Goal: Check status: Check status

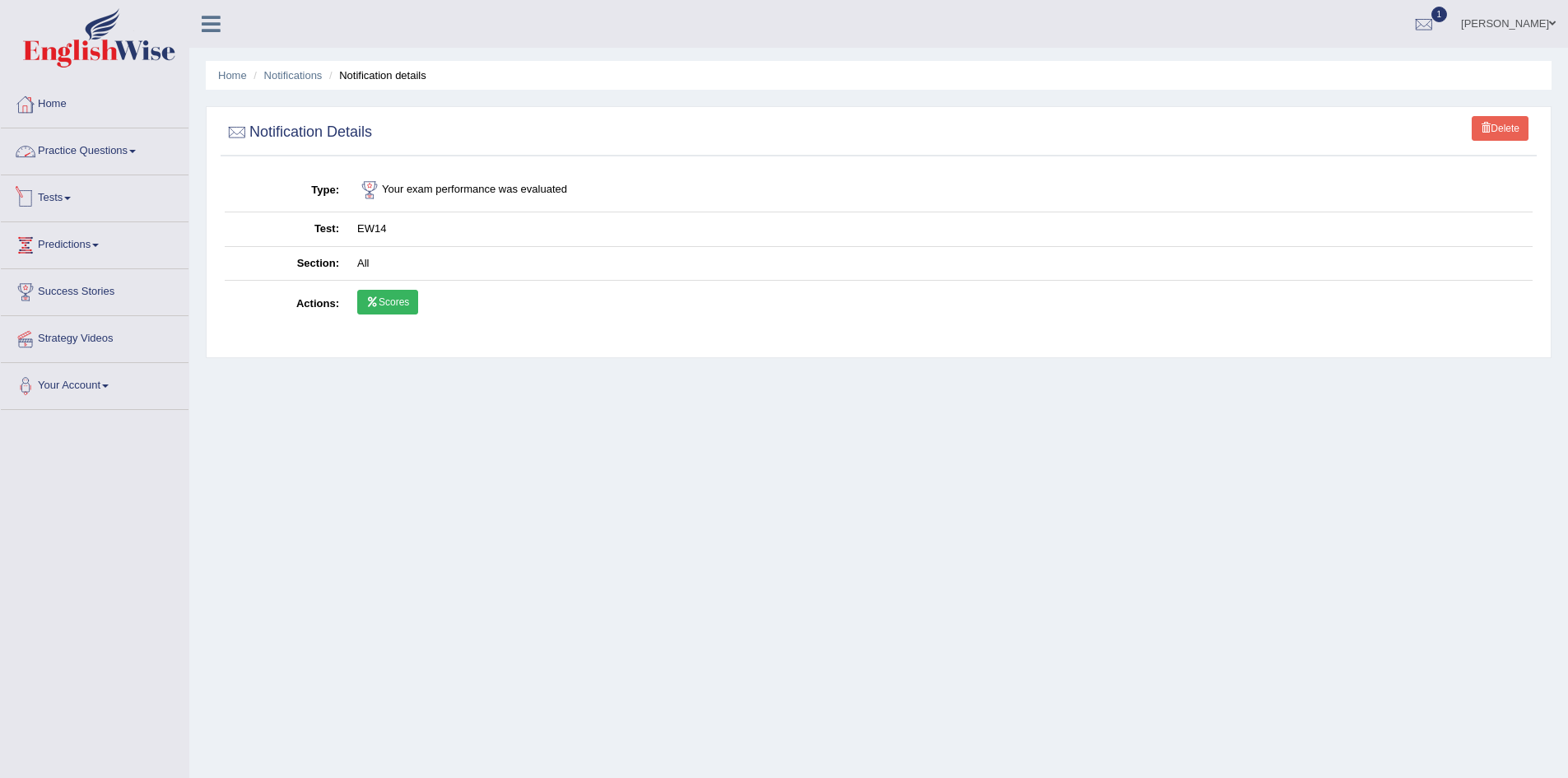
click at [63, 196] on link "Tests" at bounding box center [95, 195] width 188 height 42
click at [1441, 24] on link "1" at bounding box center [1423, 21] width 49 height 43
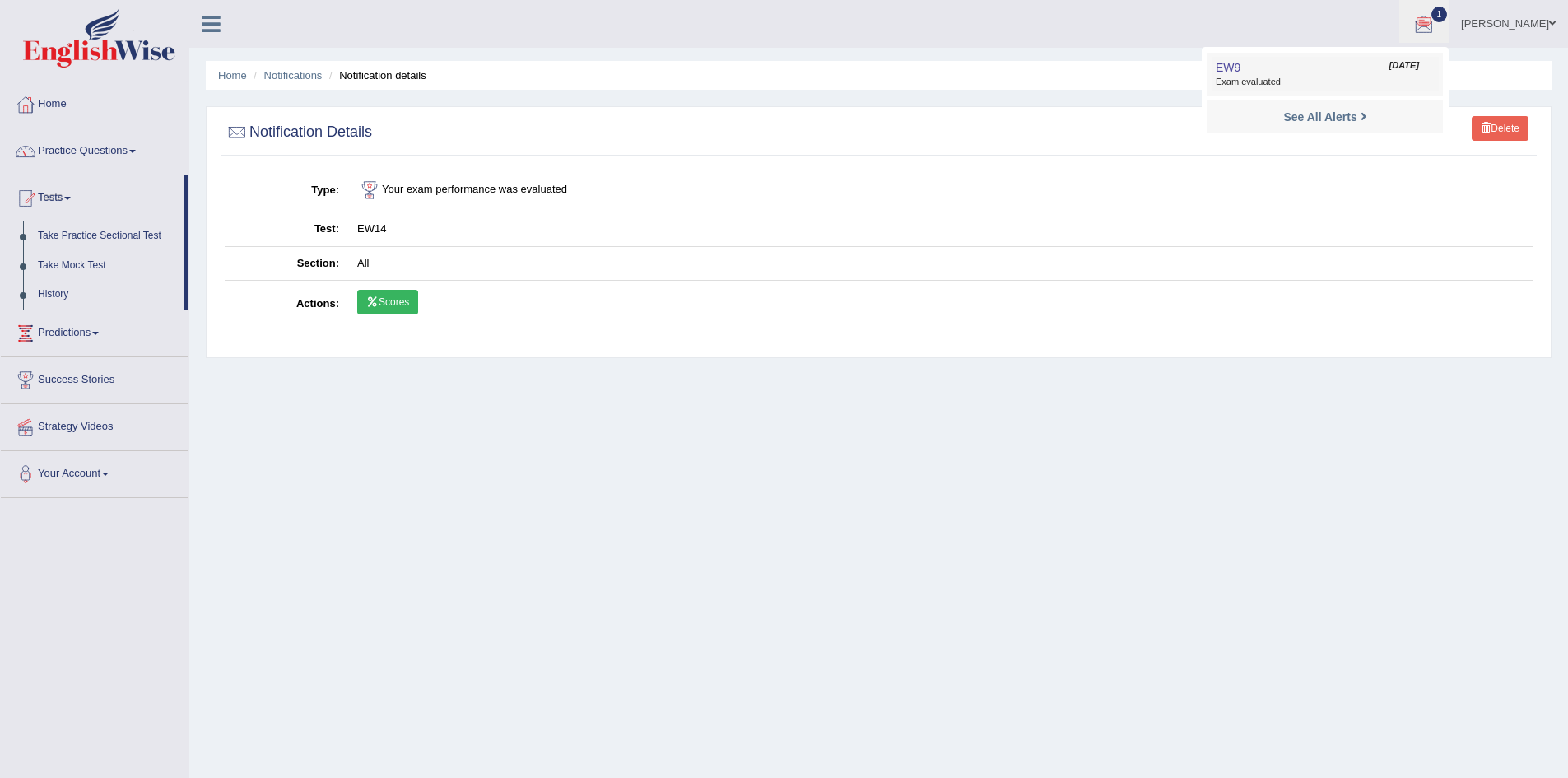
click at [1402, 75] on span "Exam evaluated" at bounding box center [1324, 82] width 218 height 14
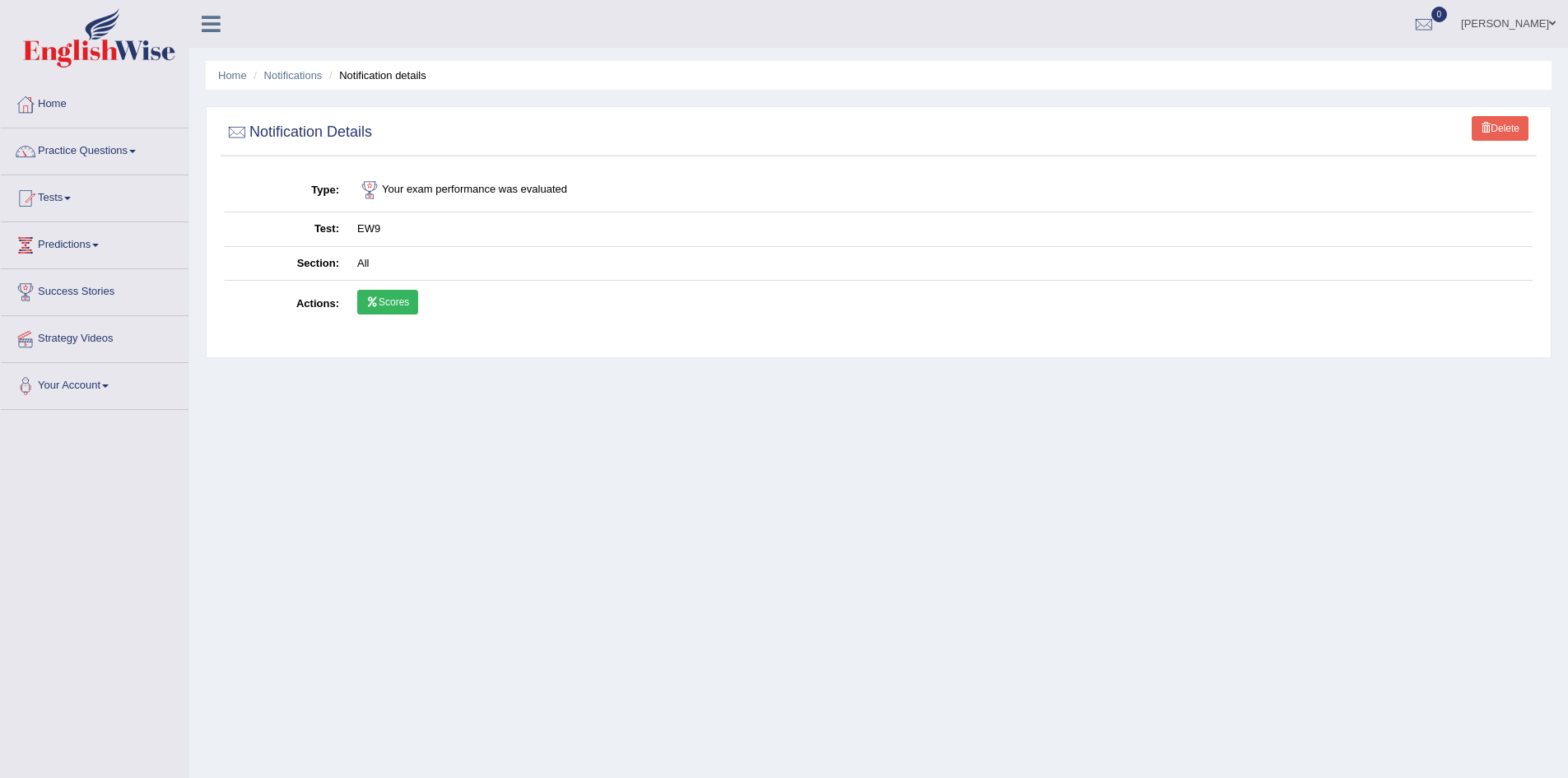
click at [383, 302] on link "Scores" at bounding box center [387, 303] width 61 height 25
click at [392, 297] on link "Scores" at bounding box center [387, 303] width 61 height 25
click at [394, 308] on link "Scores" at bounding box center [387, 303] width 61 height 25
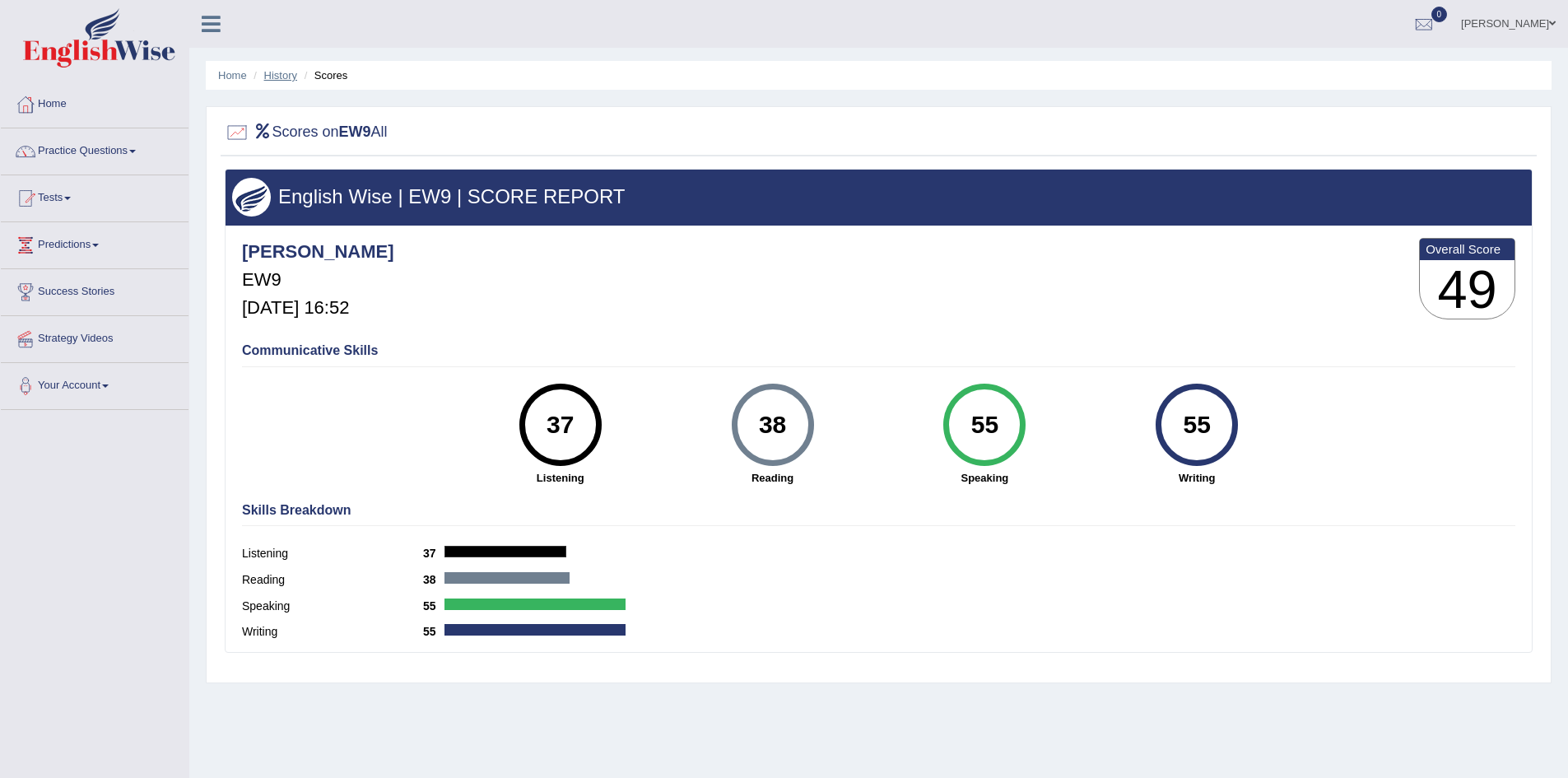
click at [282, 75] on link "History" at bounding box center [280, 75] width 33 height 13
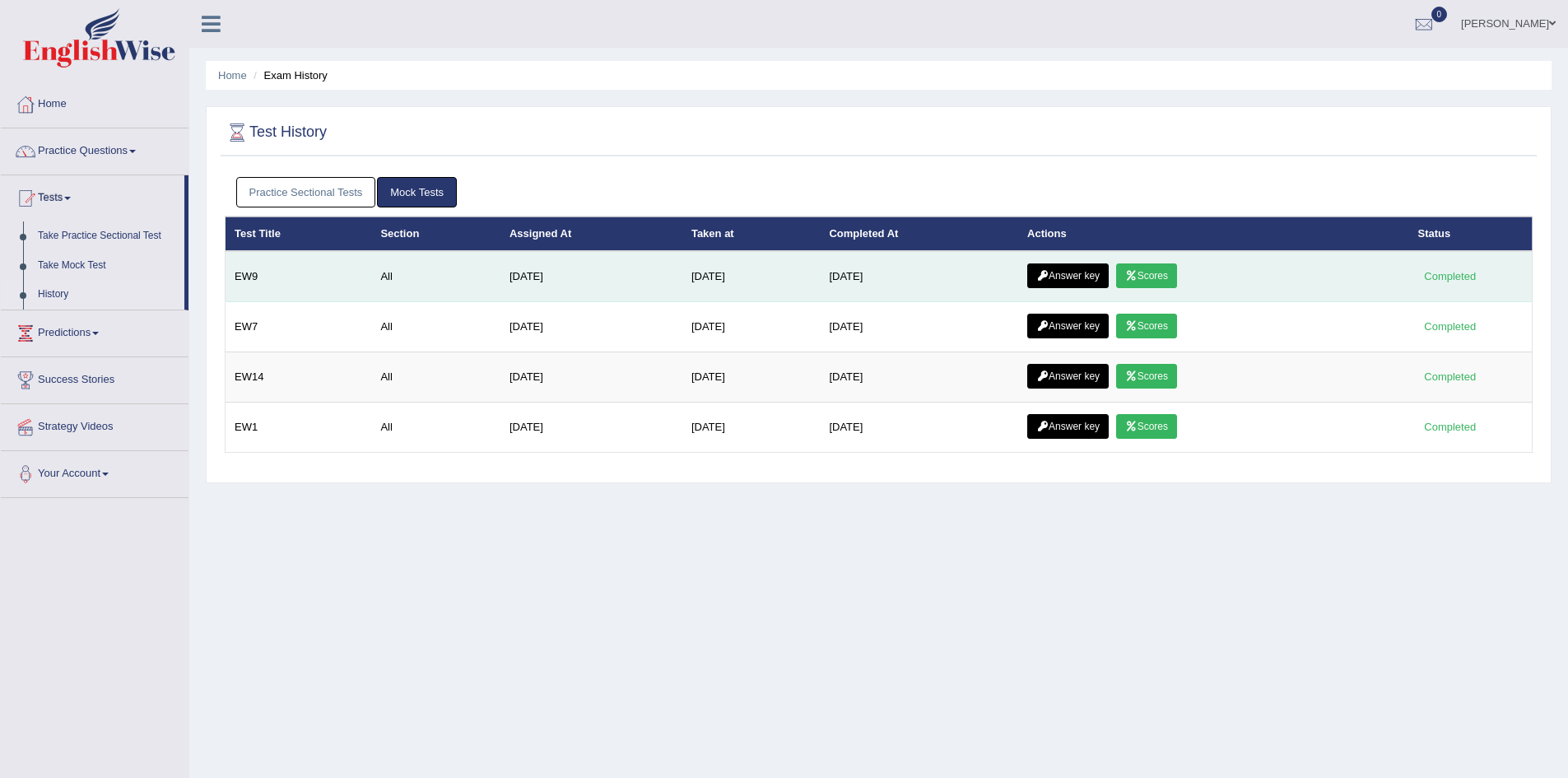
drag, startPoint x: 1058, startPoint y: 263, endPoint x: 1058, endPoint y: 277, distance: 14.0
click at [1058, 277] on td "Answer key Scores" at bounding box center [1213, 276] width 391 height 51
click at [1058, 277] on link "Answer key" at bounding box center [1067, 275] width 81 height 25
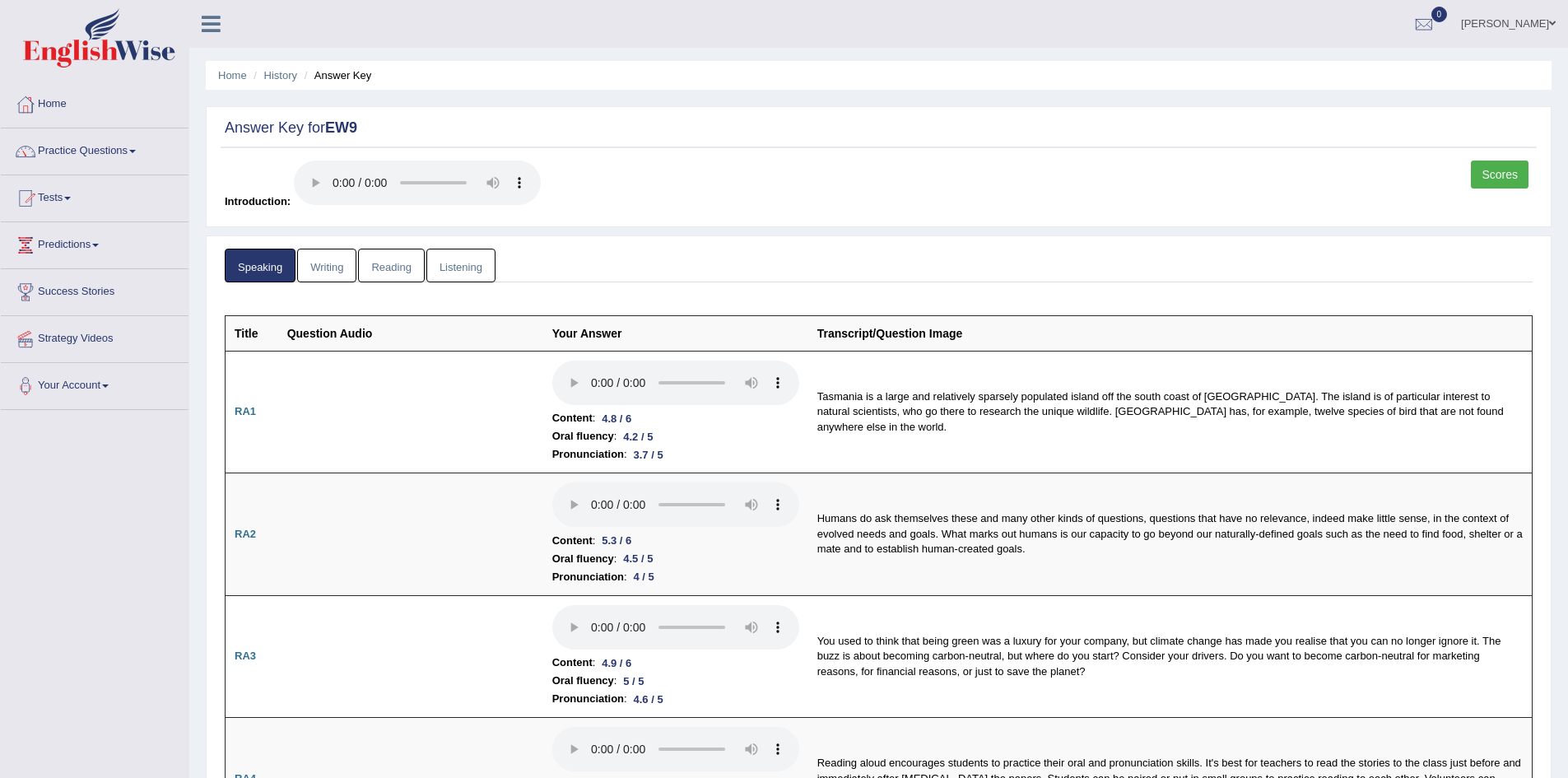
click at [1058, 277] on ul "Speaking Writing Reading Listening" at bounding box center [878, 265] width 1308 height 34
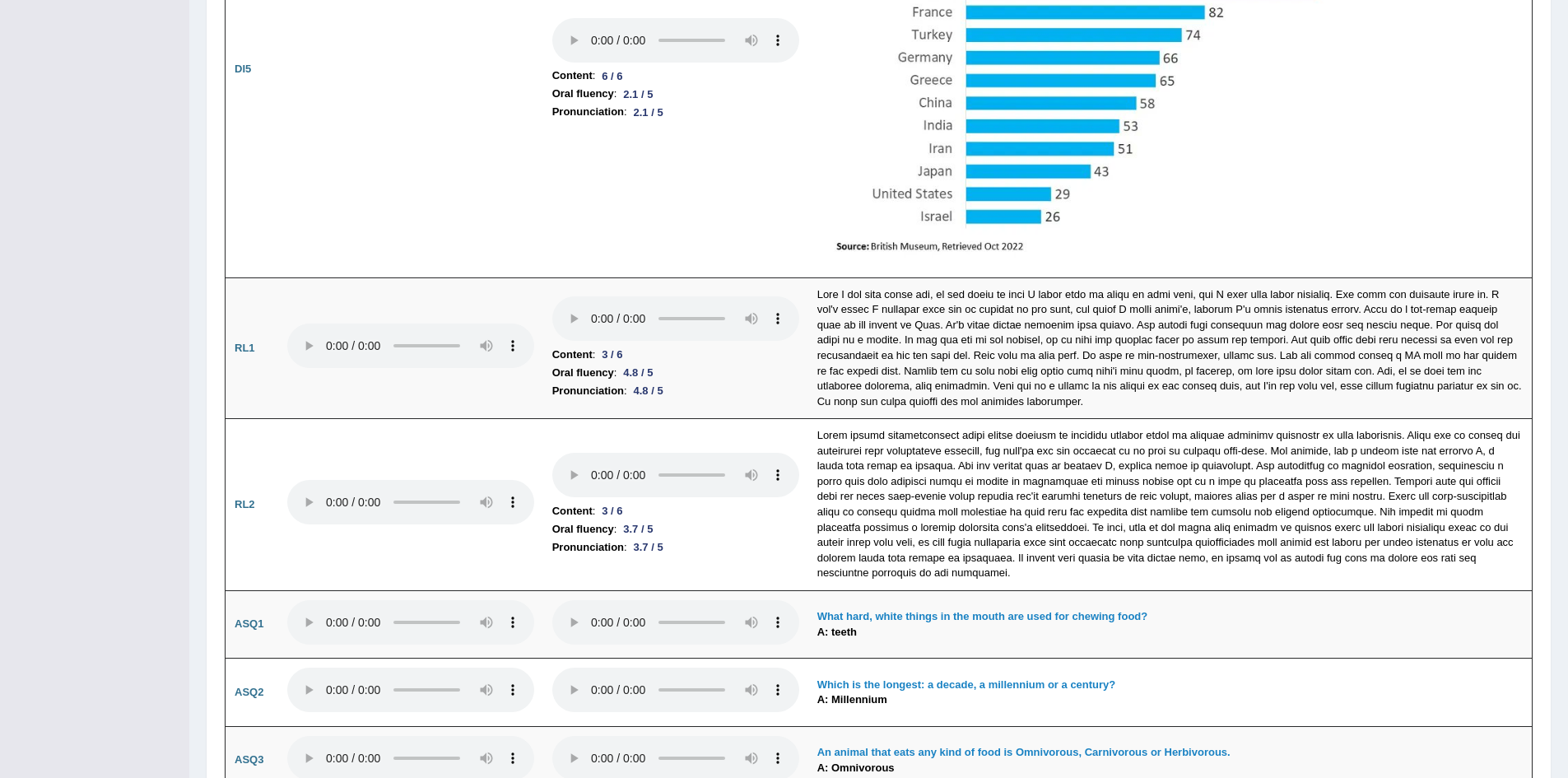
scroll to position [4004, 0]
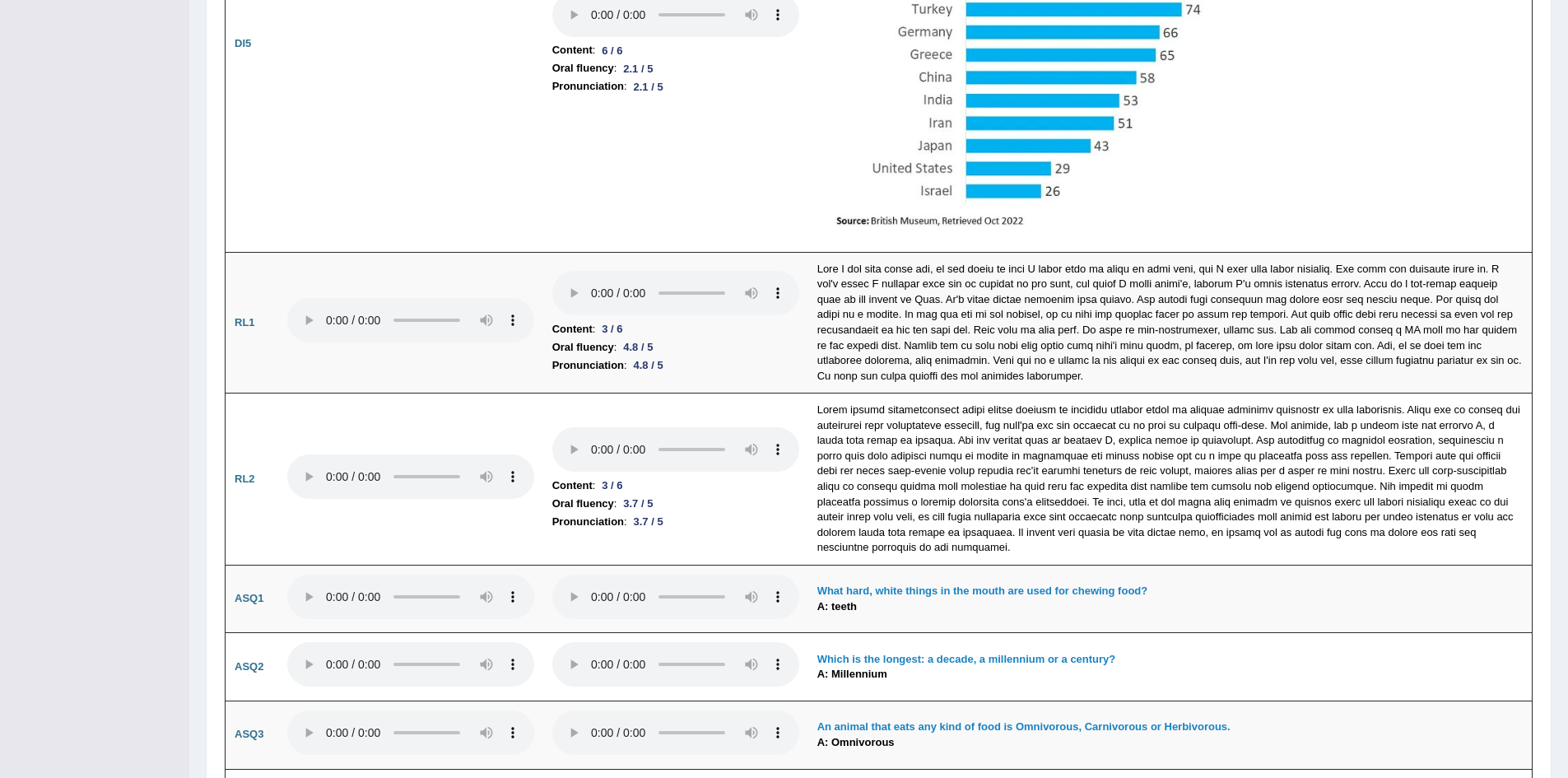
drag, startPoint x: 1567, startPoint y: 554, endPoint x: 1576, endPoint y: 555, distance: 9.1
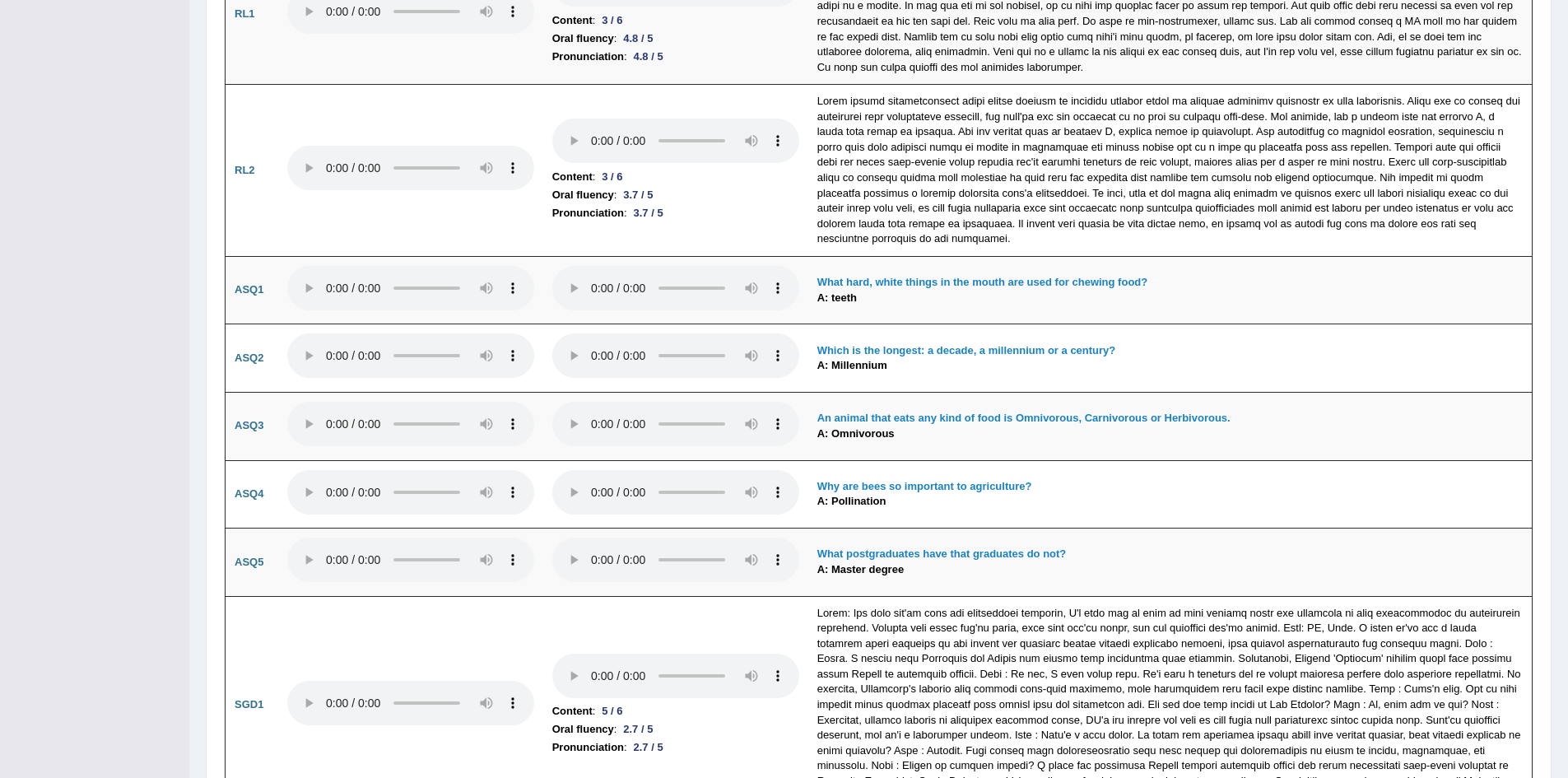
scroll to position [4351, 0]
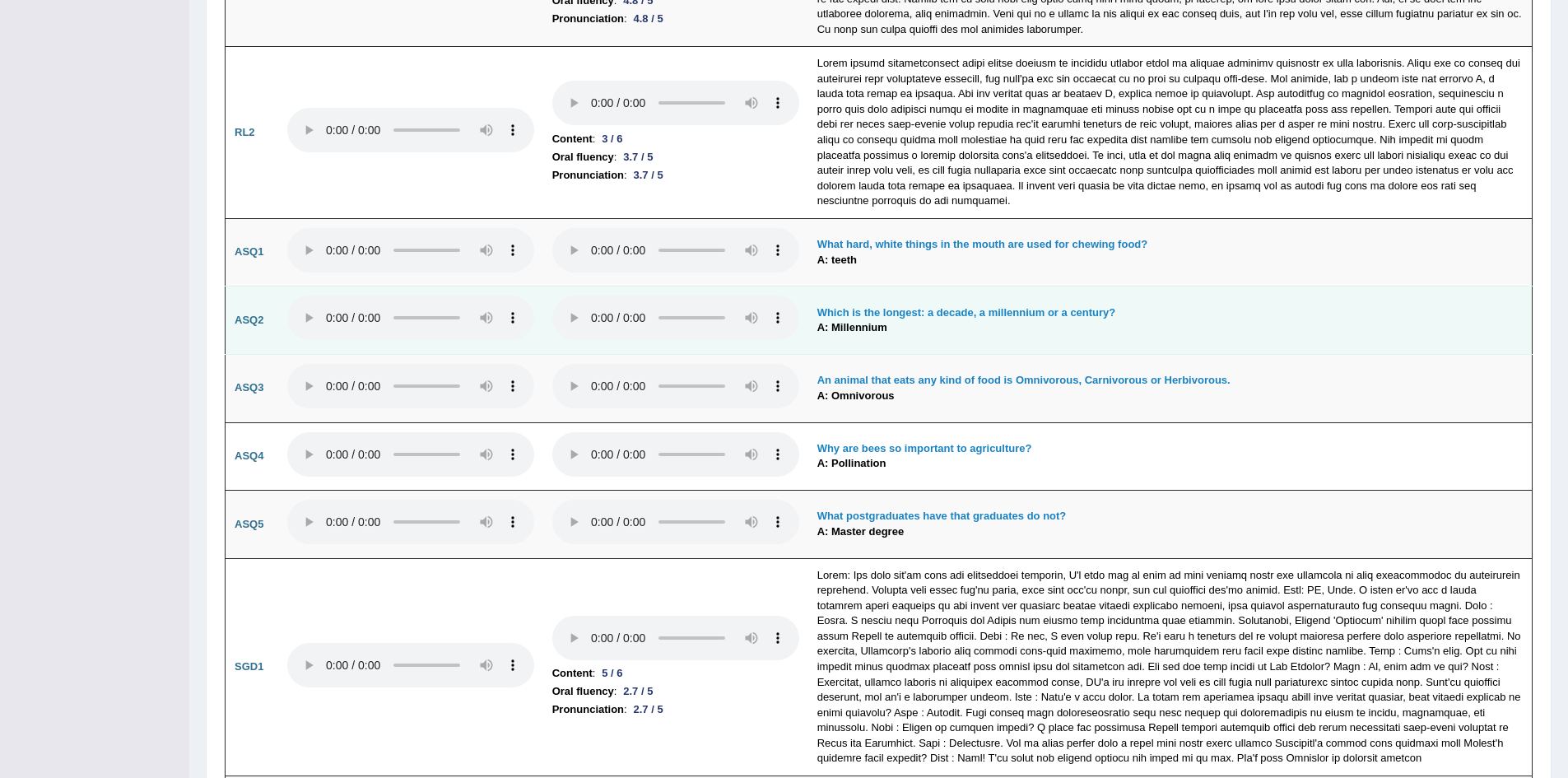
click at [564, 318] on tr "ASQ2 Which is the longest: a decade, a millennium or a century? A: Millennium" at bounding box center [879, 320] width 1307 height 69
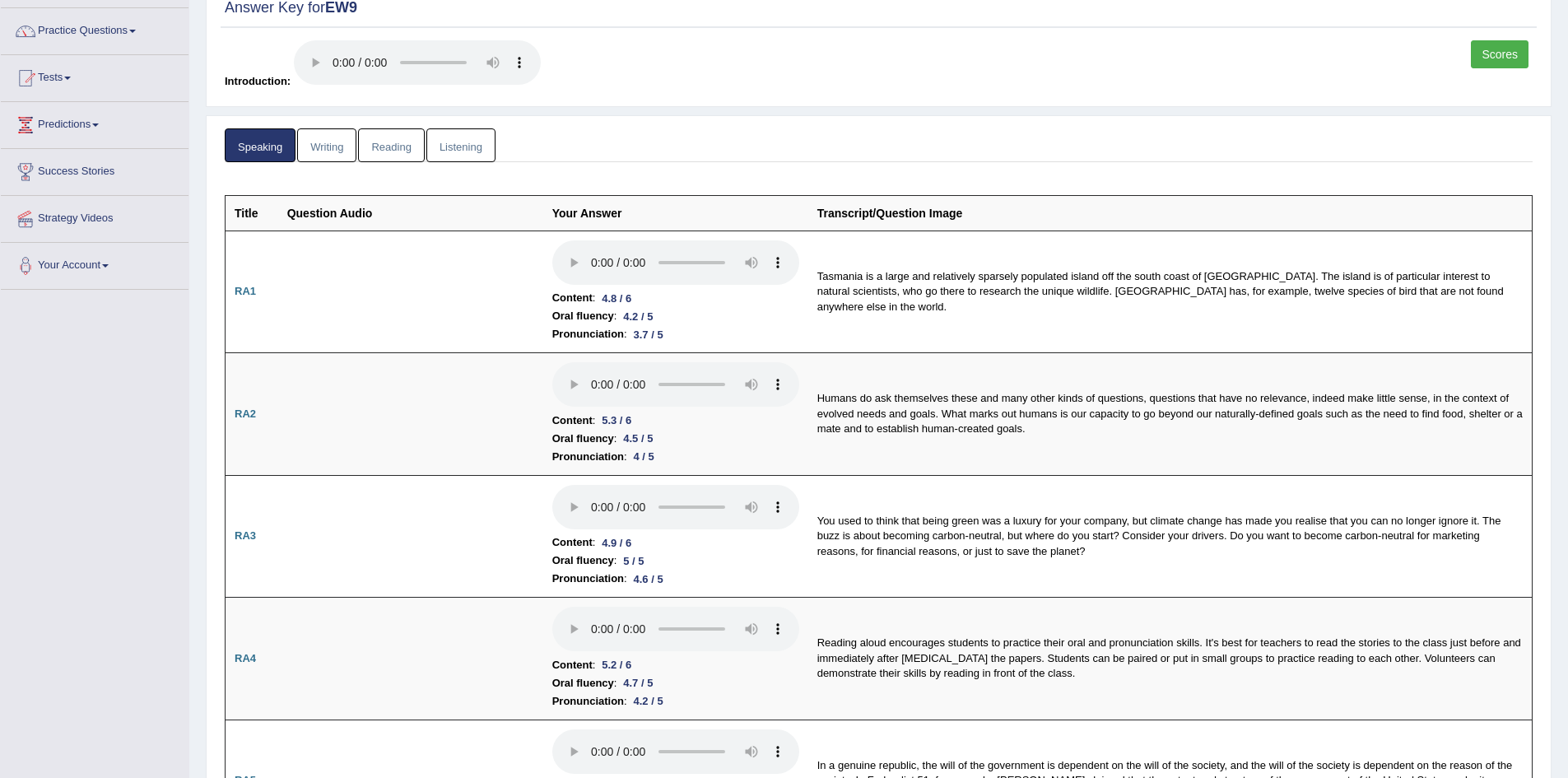
scroll to position [0, 0]
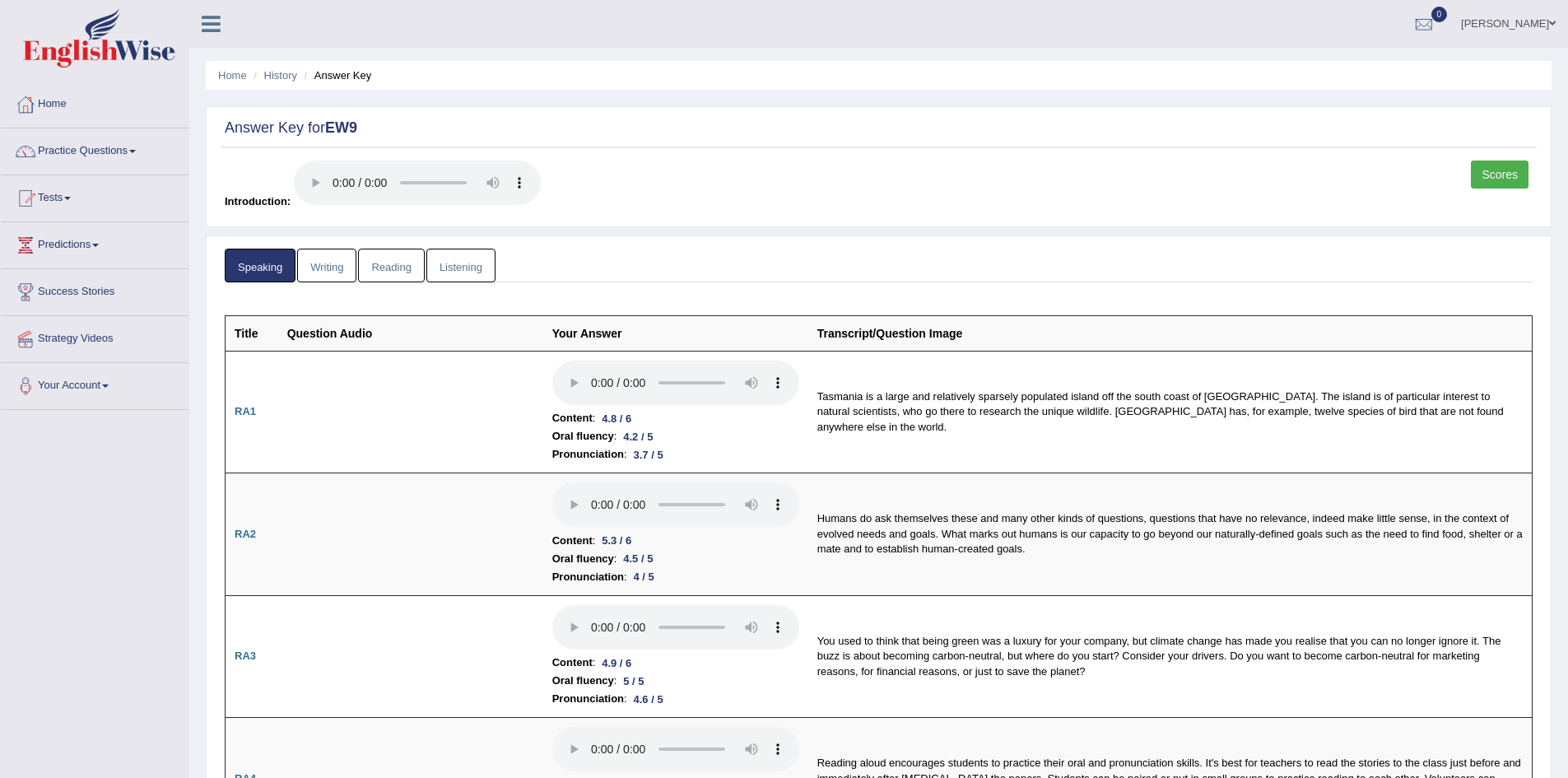
click at [338, 270] on link "Writing" at bounding box center [326, 265] width 59 height 34
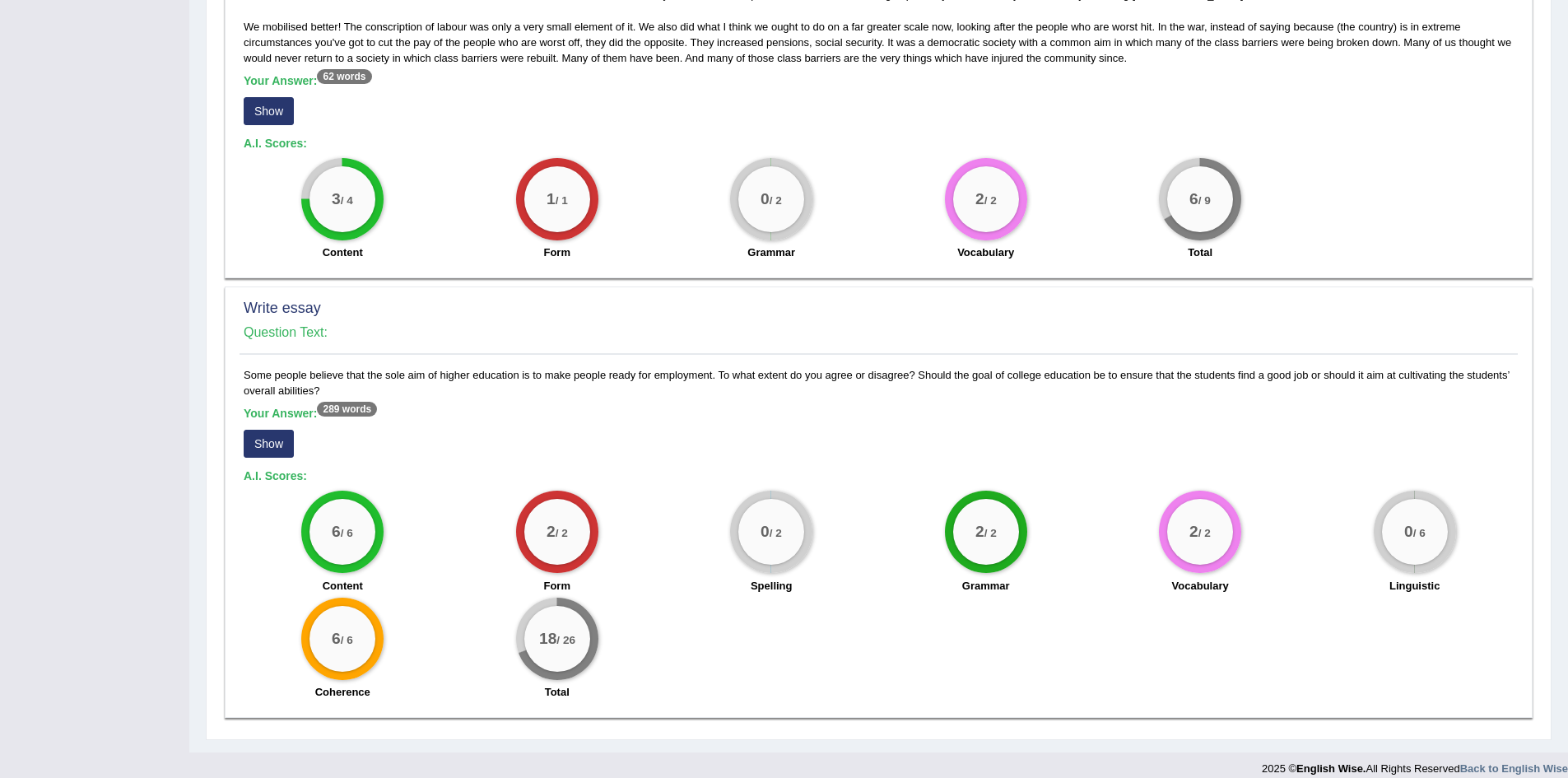
scroll to position [896, 0]
drag, startPoint x: 299, startPoint y: 428, endPoint x: 278, endPoint y: 431, distance: 21.2
click at [278, 431] on div "Your Answer: 289 words Show" at bounding box center [879, 435] width 1270 height 55
click at [278, 431] on button "Show" at bounding box center [269, 445] width 50 height 28
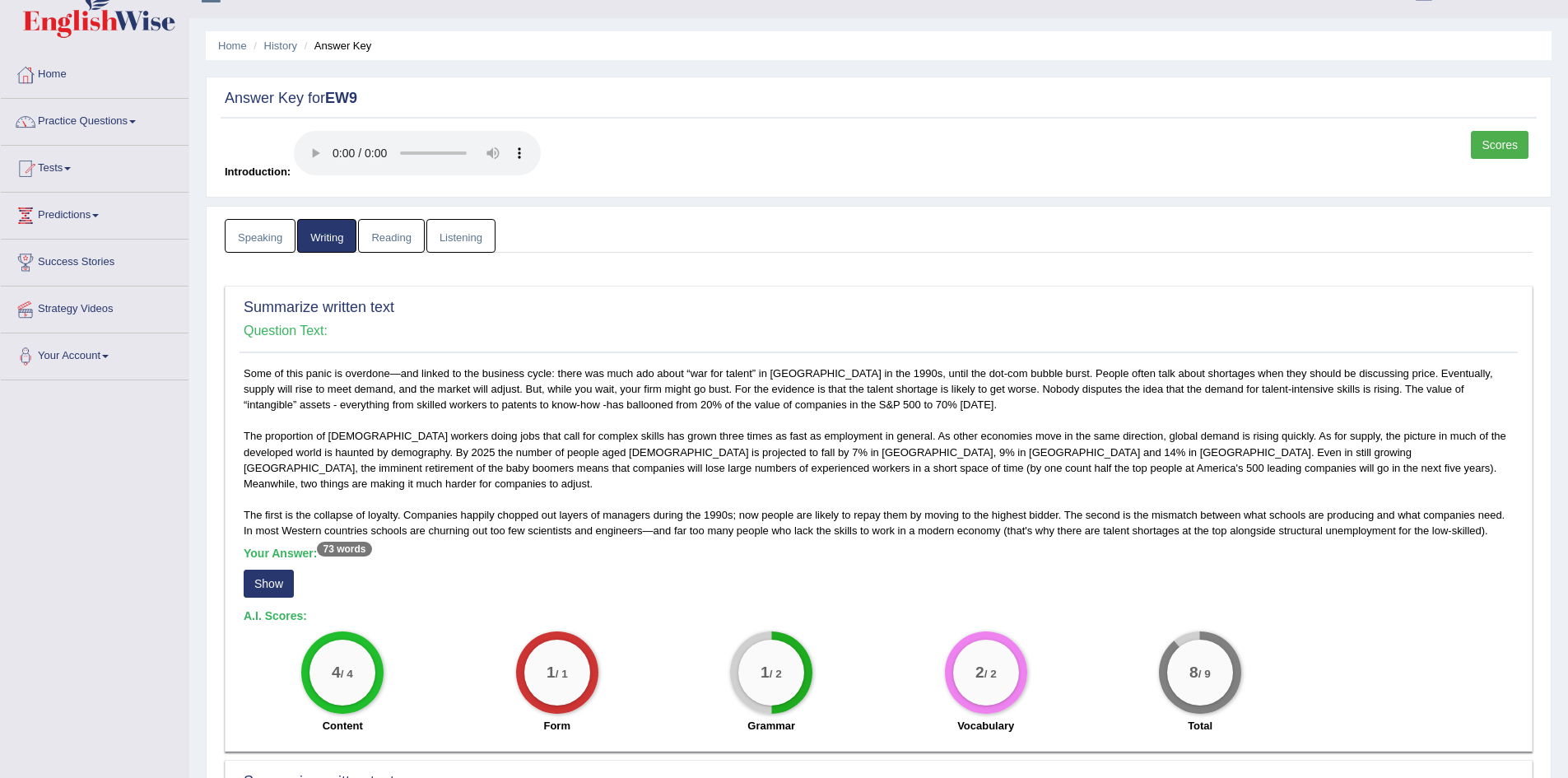
scroll to position [27, 0]
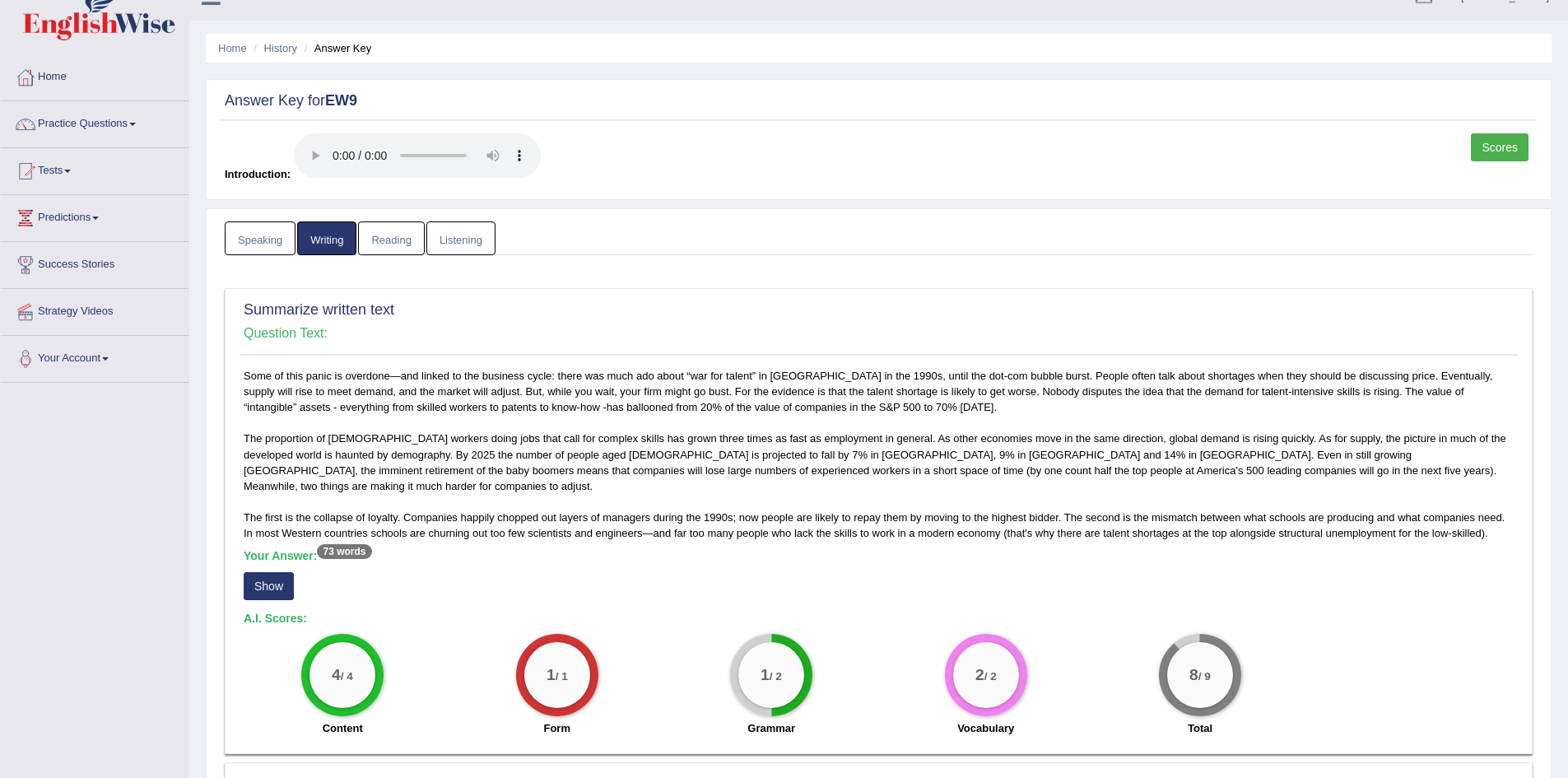
click at [398, 249] on link "Reading" at bounding box center [391, 238] width 66 height 34
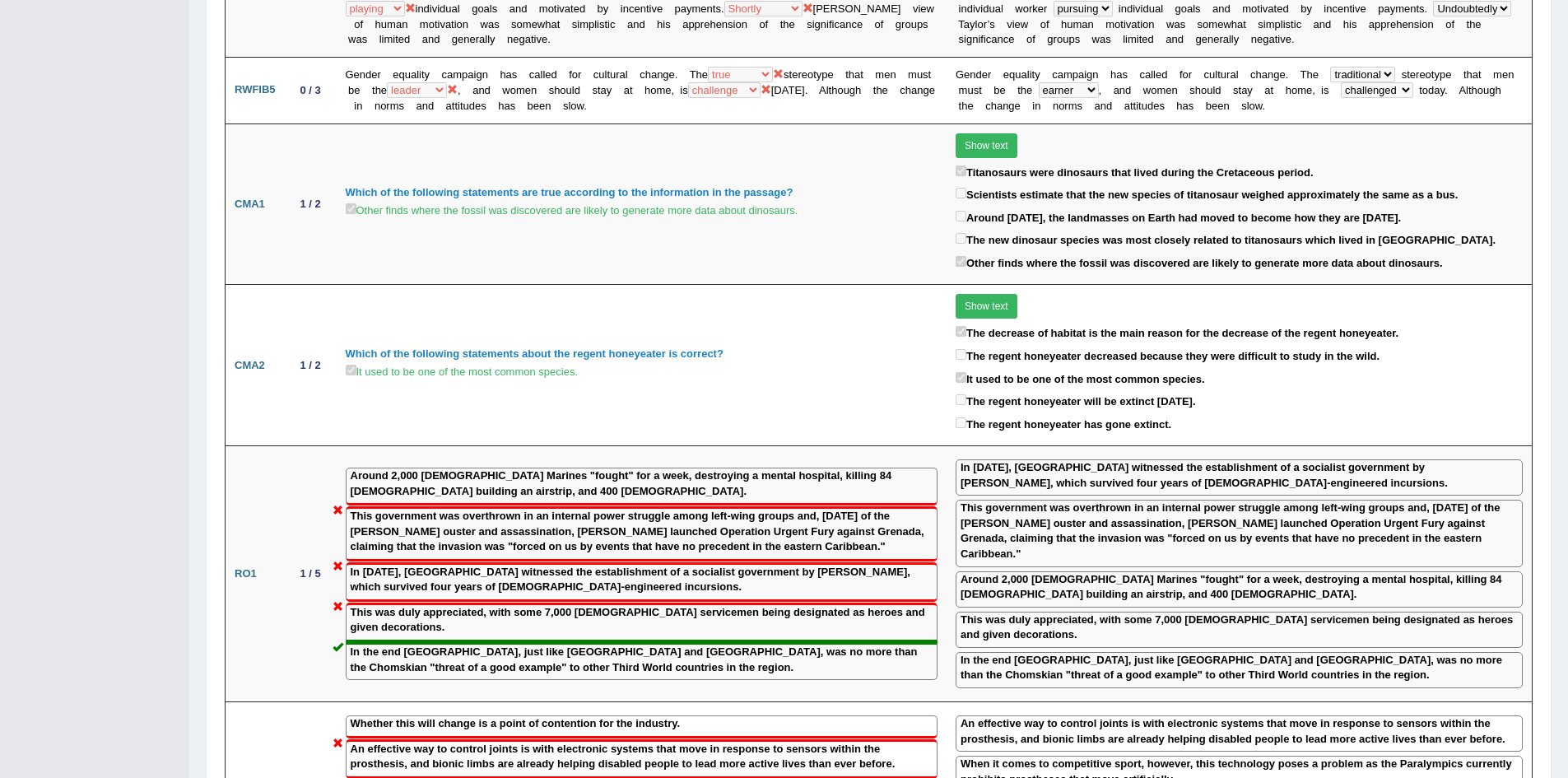
scroll to position [0, 0]
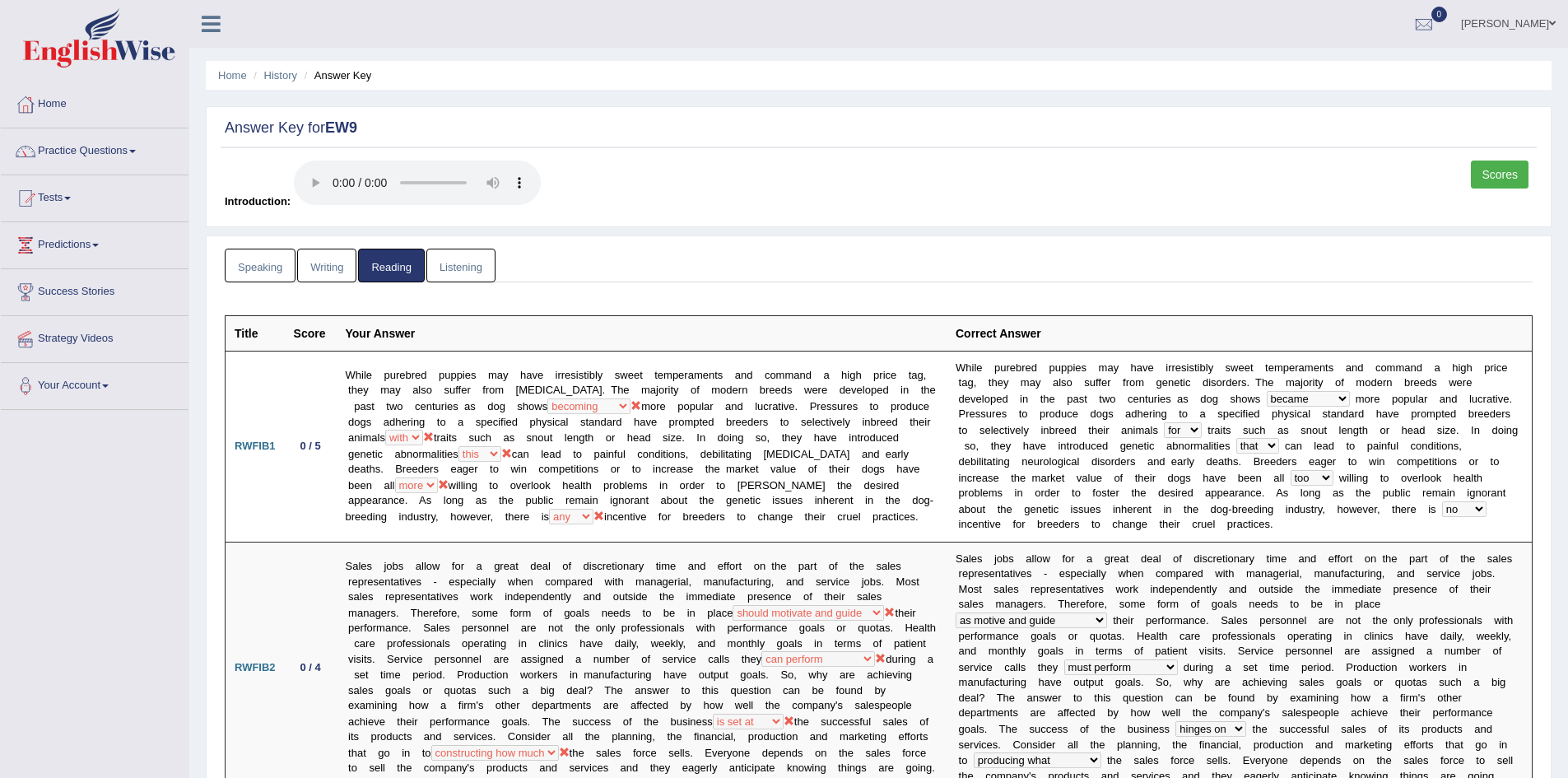
click at [450, 270] on link "Listening" at bounding box center [461, 265] width 70 height 34
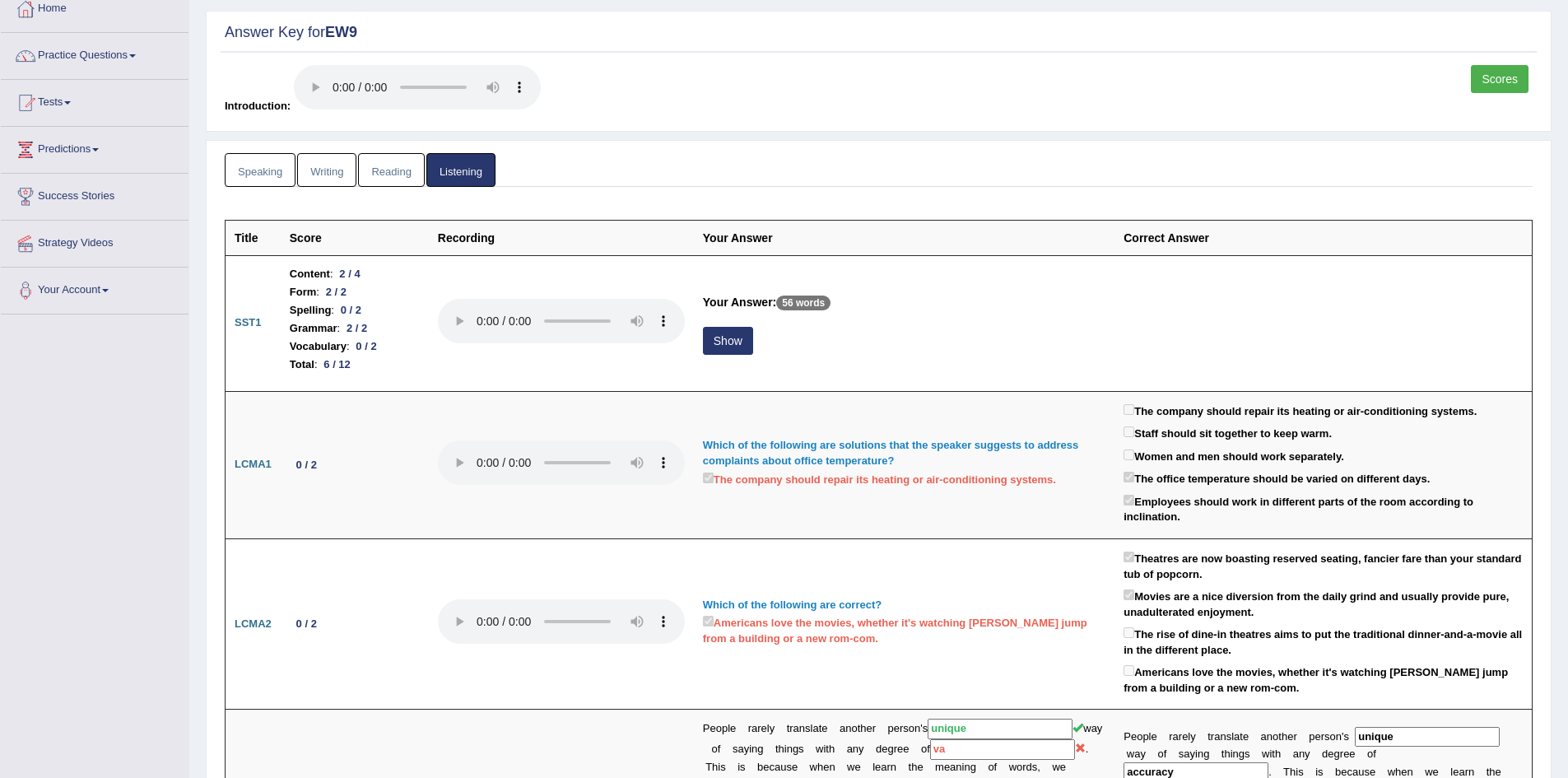
scroll to position [99, 0]
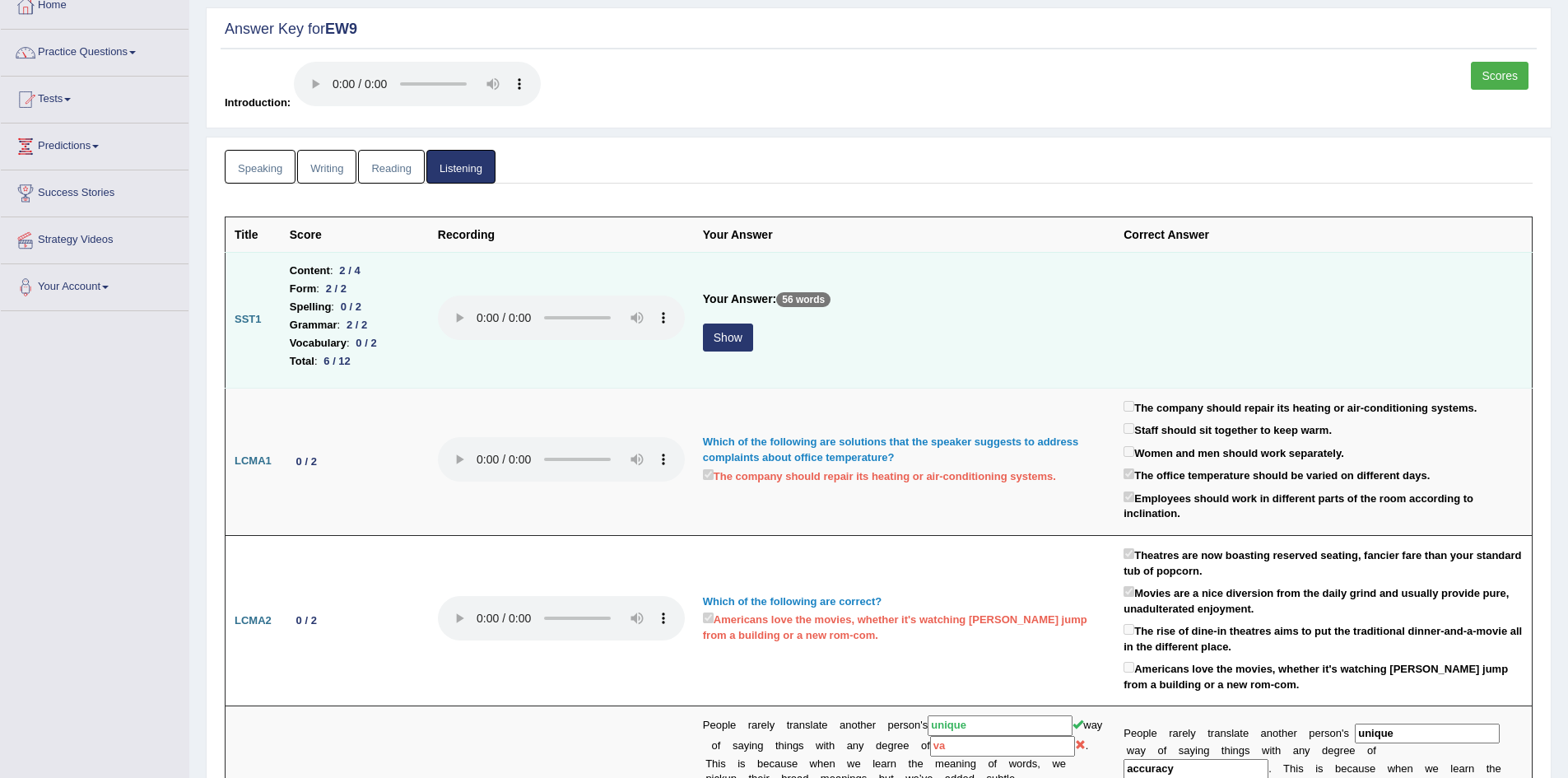
click at [746, 334] on button "Show" at bounding box center [728, 337] width 50 height 28
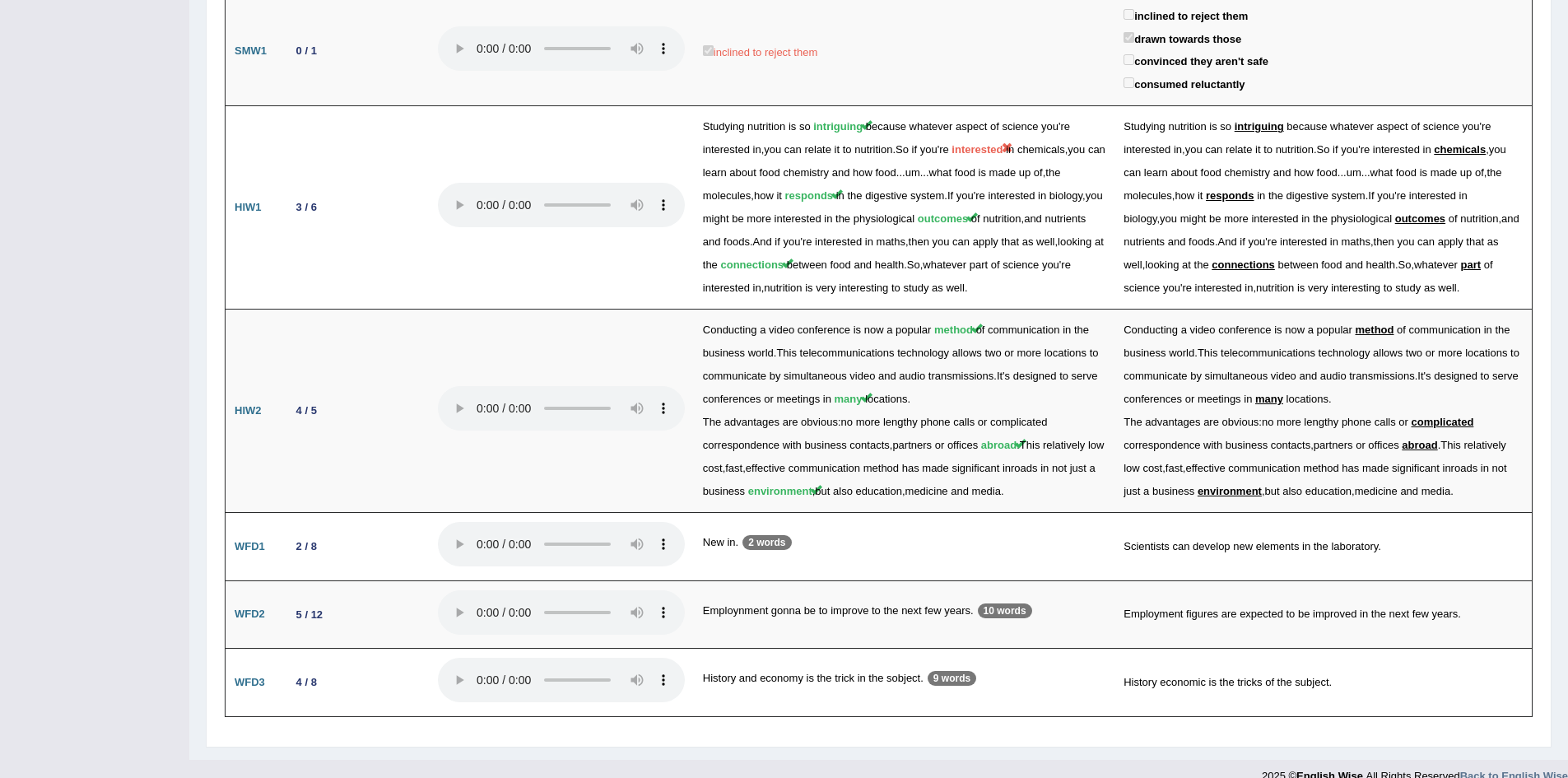
scroll to position [2366, 0]
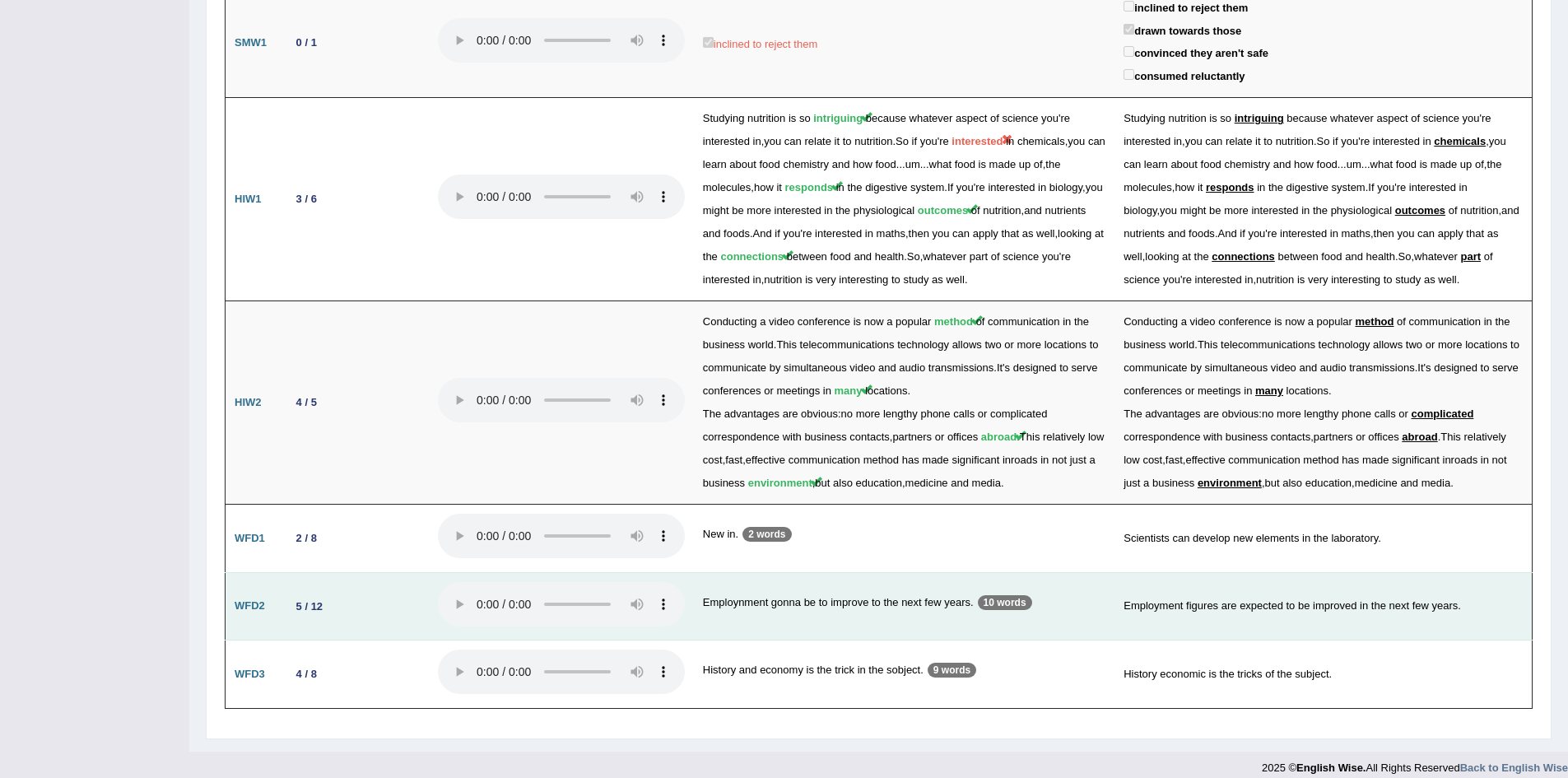
click at [869, 572] on td "Employnment gonna be to improve to the next few years. 10 words" at bounding box center [904, 606] width 421 height 69
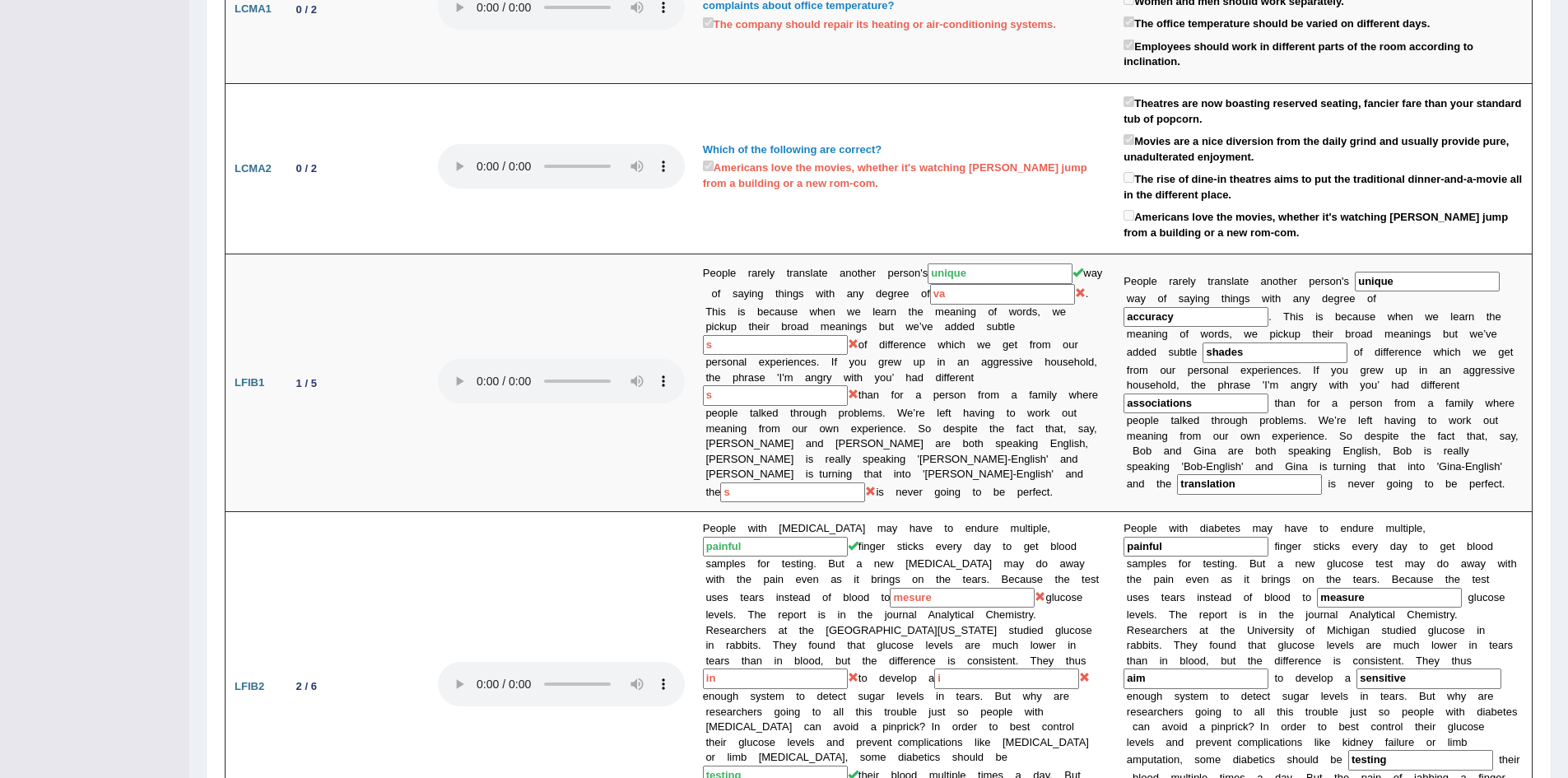
scroll to position [0, 0]
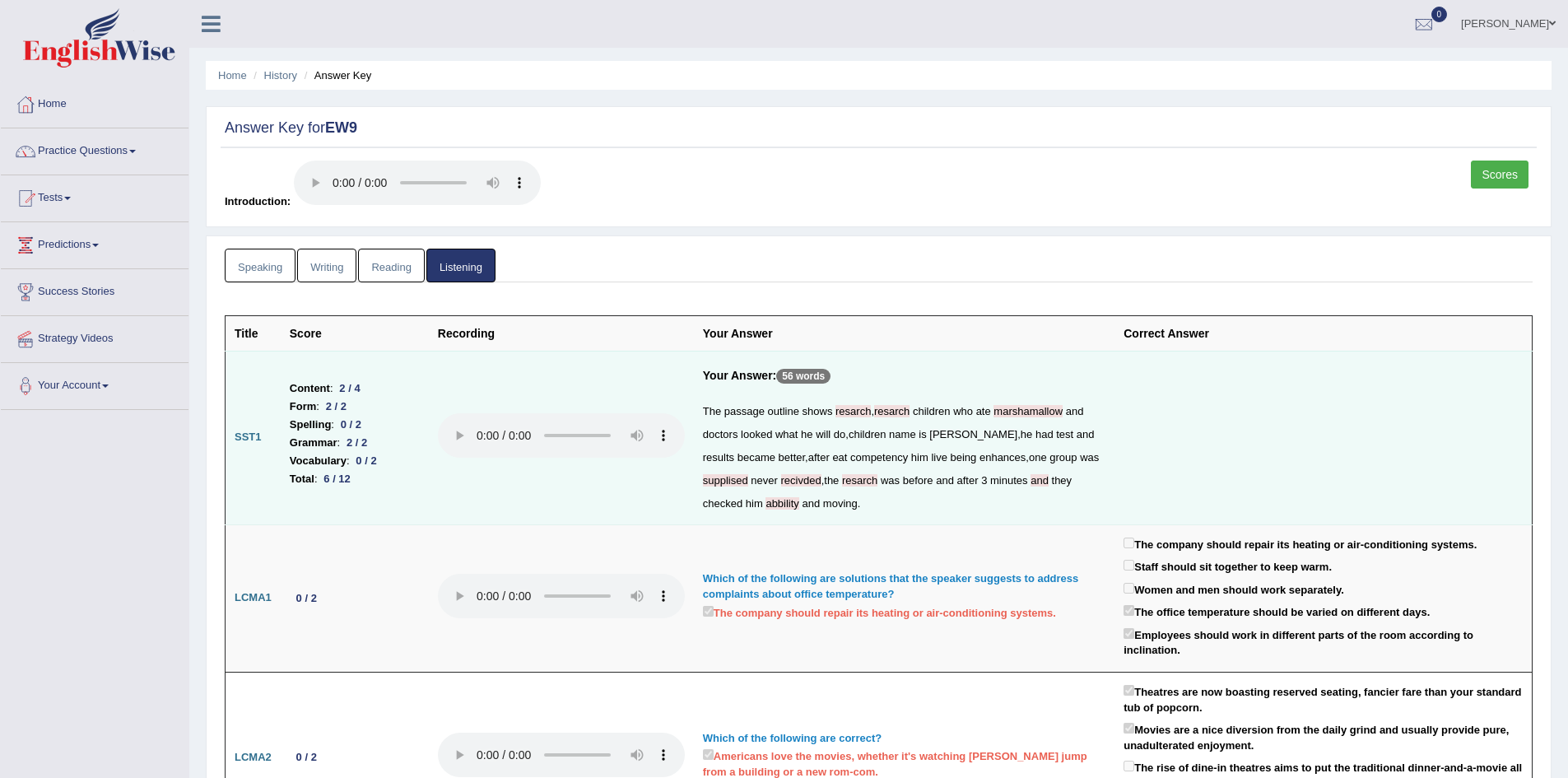
click at [328, 277] on link "Writing" at bounding box center [326, 265] width 59 height 34
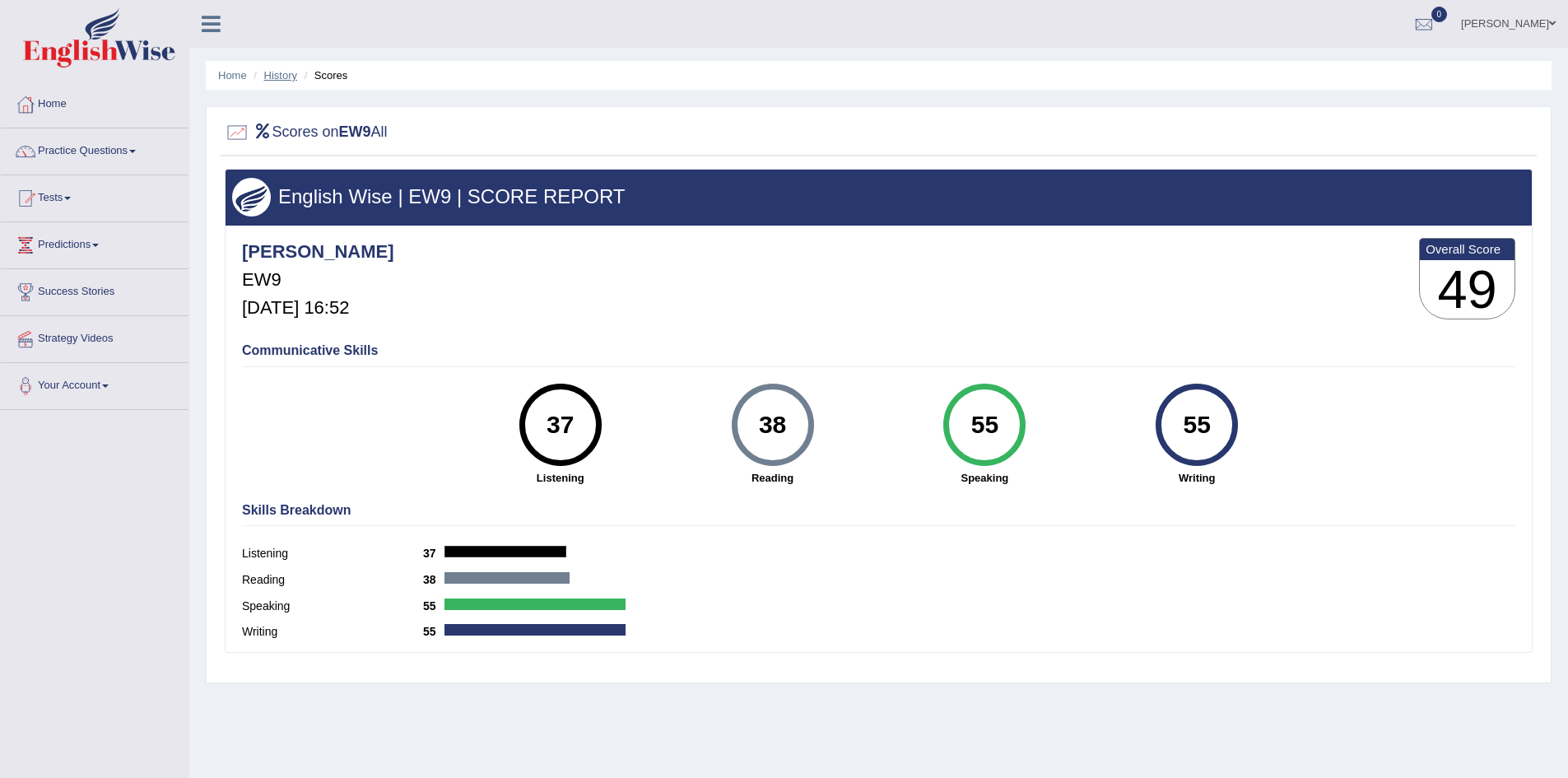
click at [279, 76] on link "History" at bounding box center [280, 75] width 33 height 13
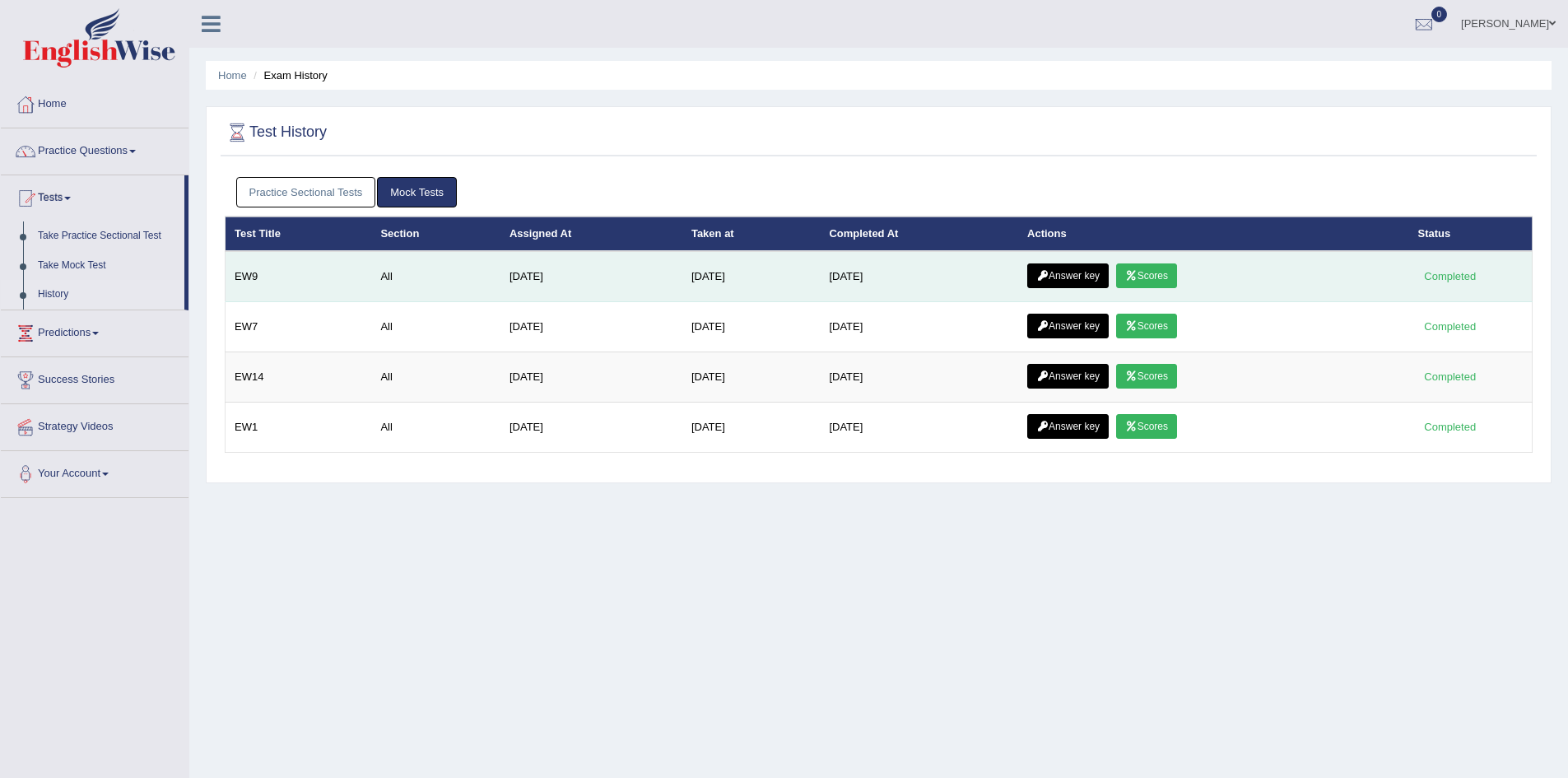
click at [1055, 285] on link "Answer key" at bounding box center [1067, 275] width 81 height 25
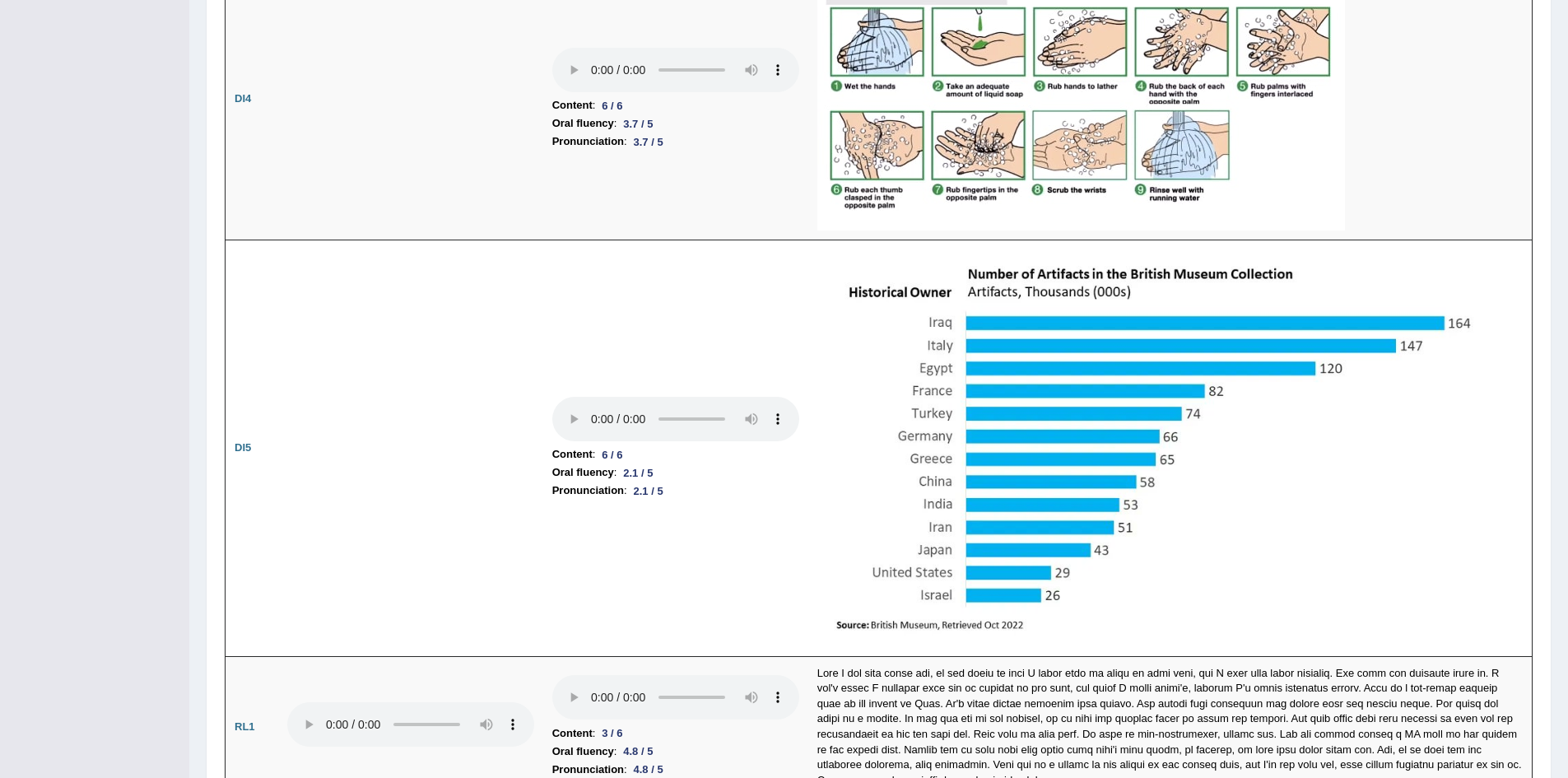
scroll to position [3614, 0]
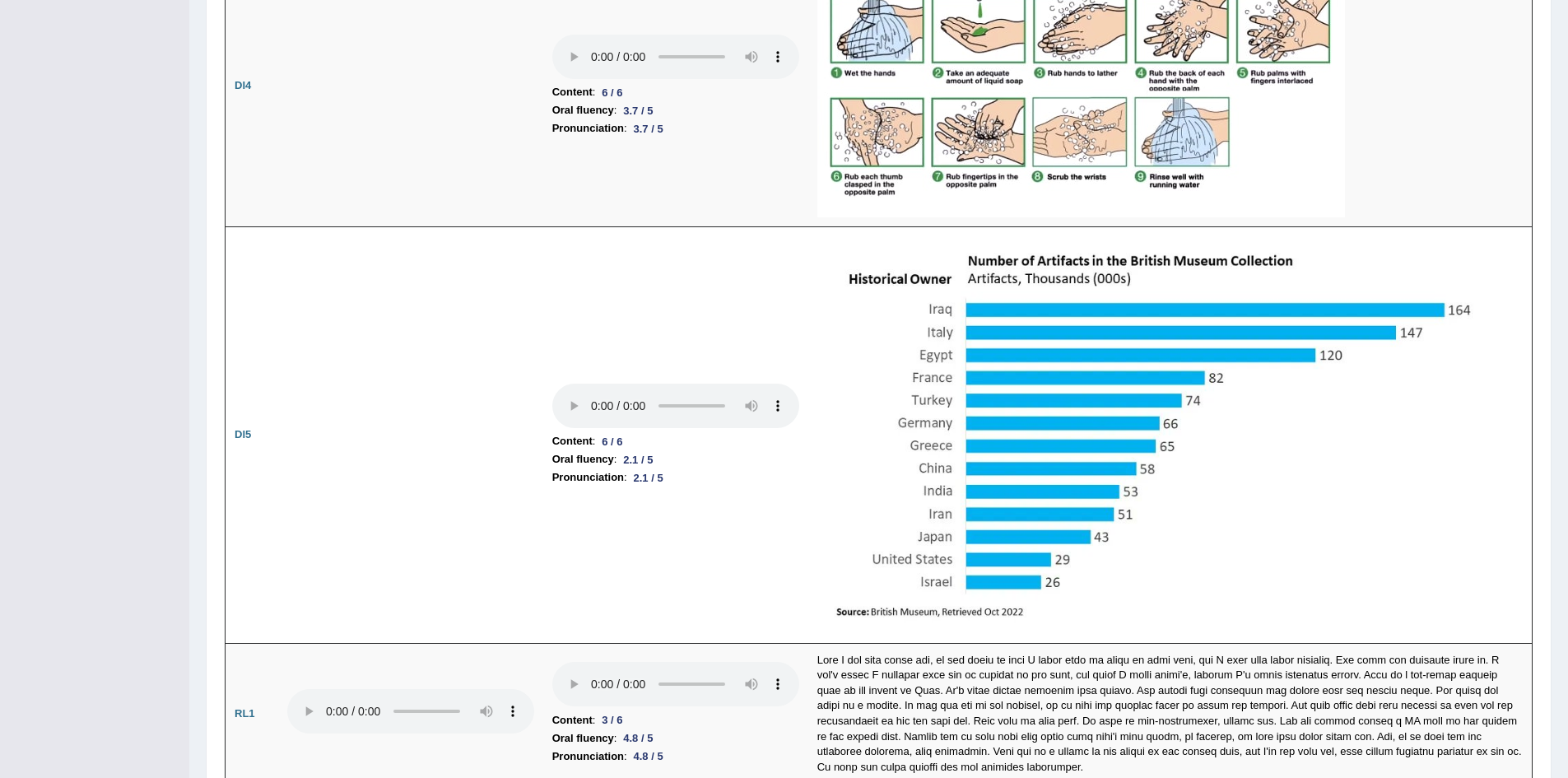
drag, startPoint x: 1580, startPoint y: 356, endPoint x: 1547, endPoint y: 527, distance: 174.2
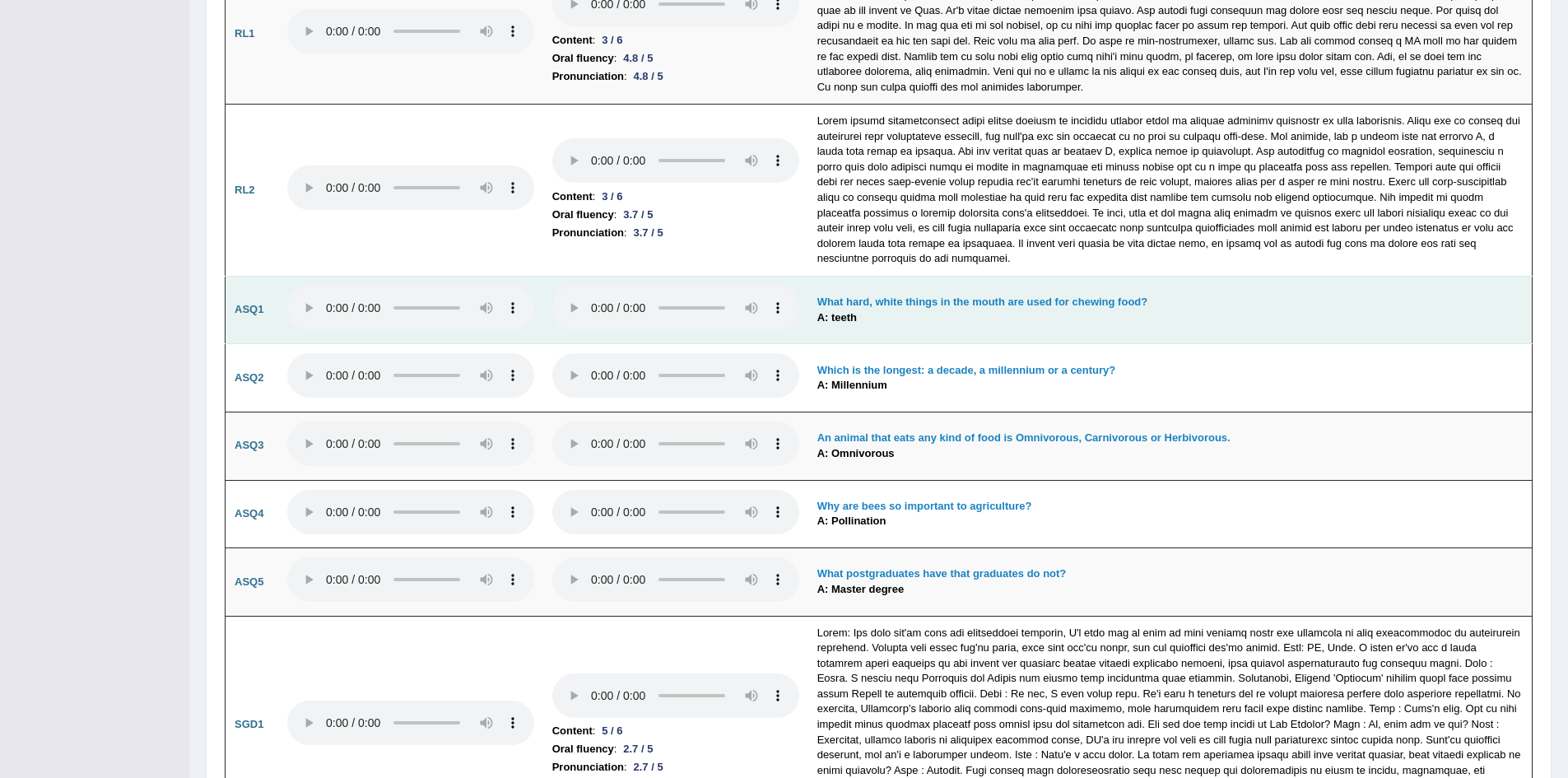
click at [1429, 318] on td "What hard, white things in the mouth are used for chewing food? A: teeth" at bounding box center [1170, 309] width 724 height 69
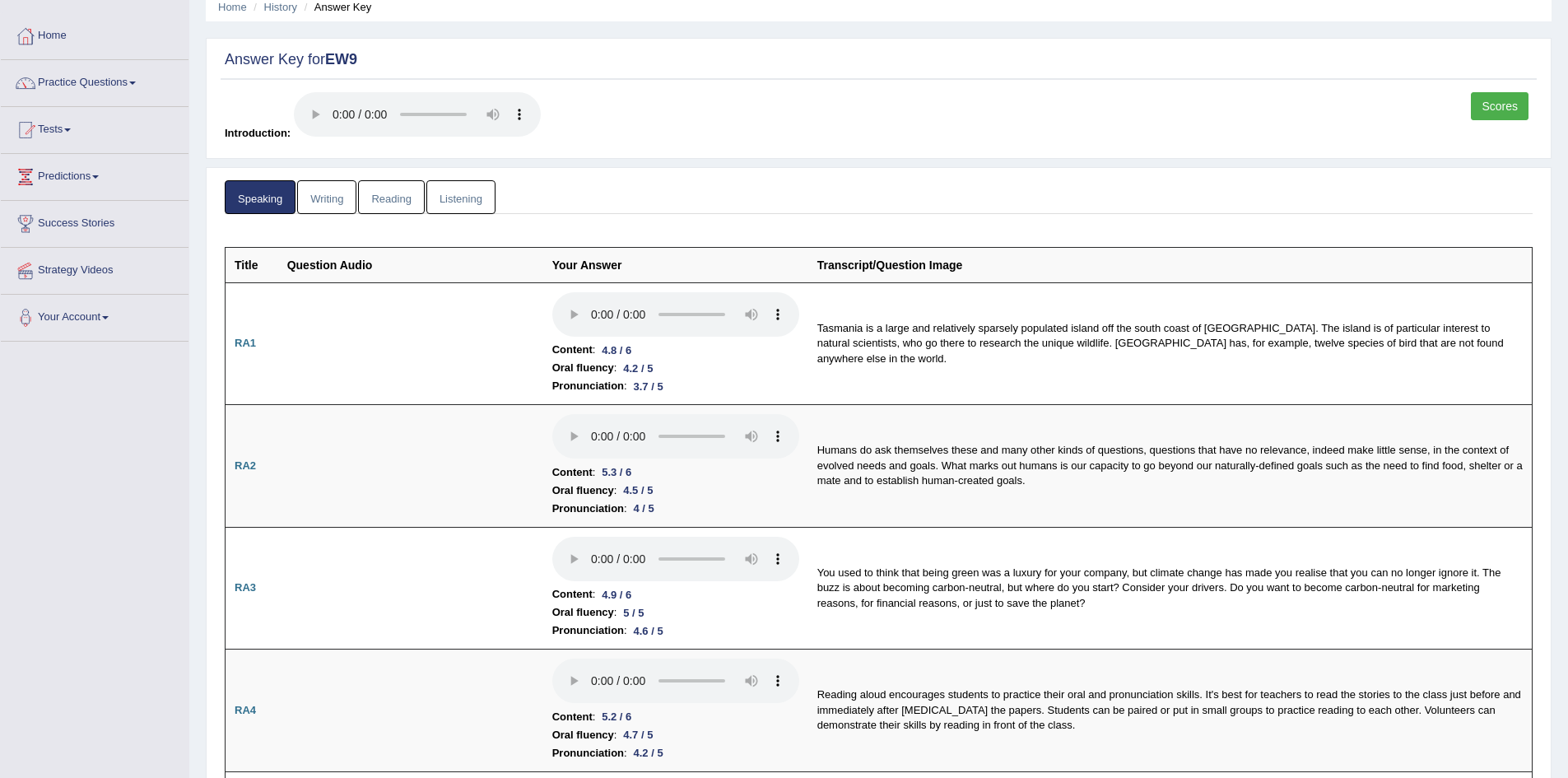
scroll to position [43, 0]
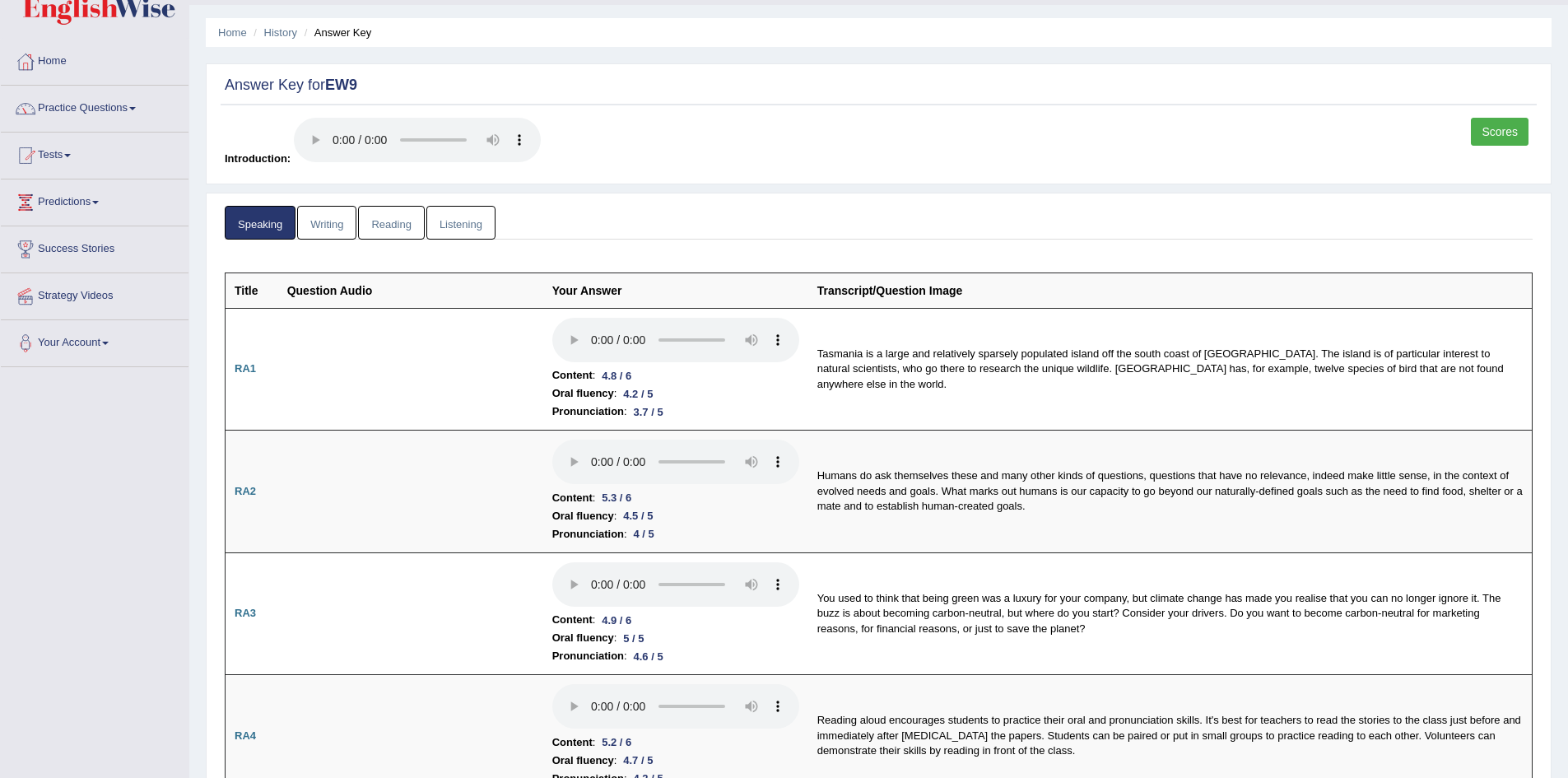
click at [372, 230] on link "Reading" at bounding box center [391, 222] width 66 height 34
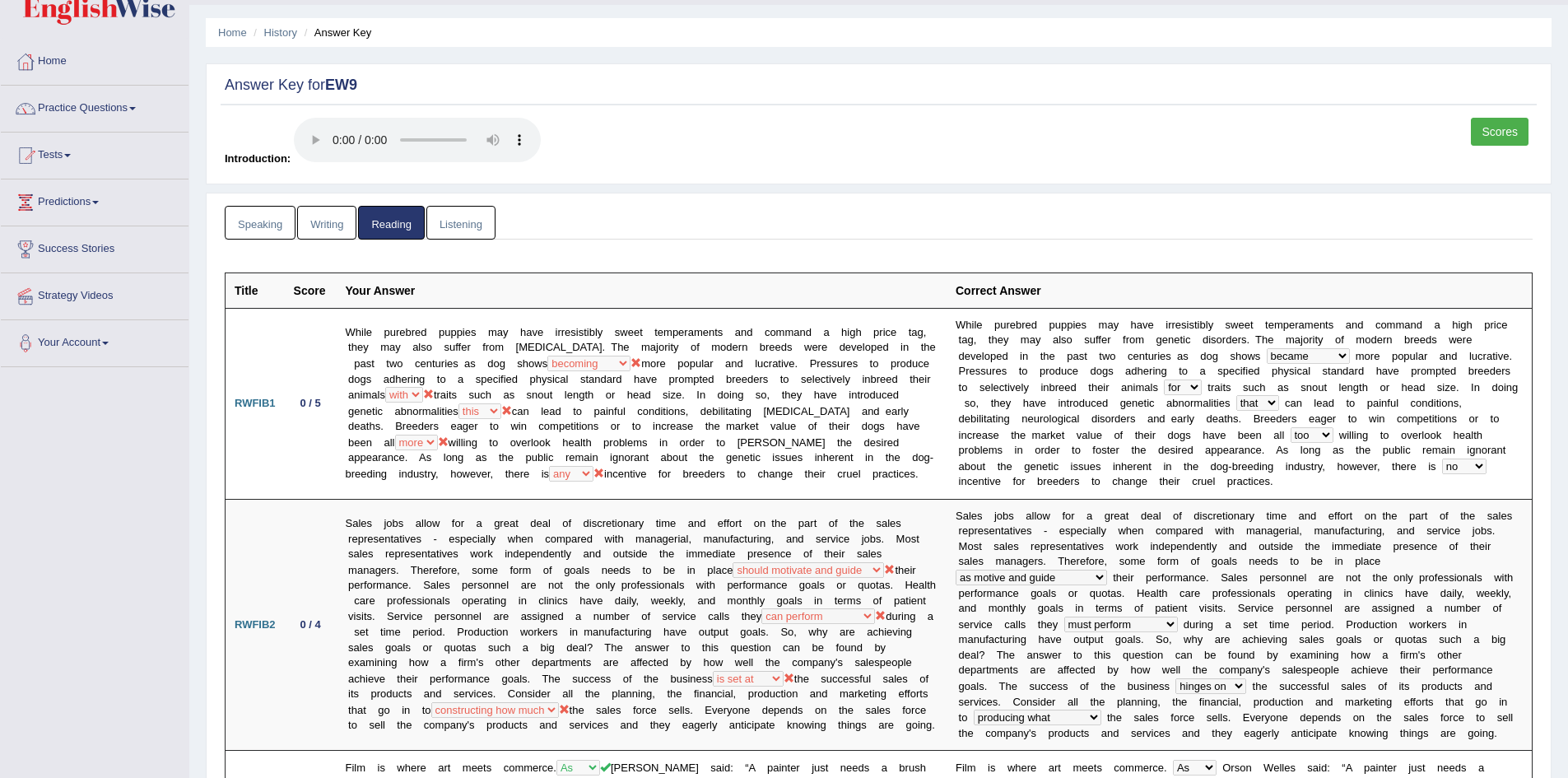
click at [321, 230] on link "Writing" at bounding box center [326, 222] width 59 height 34
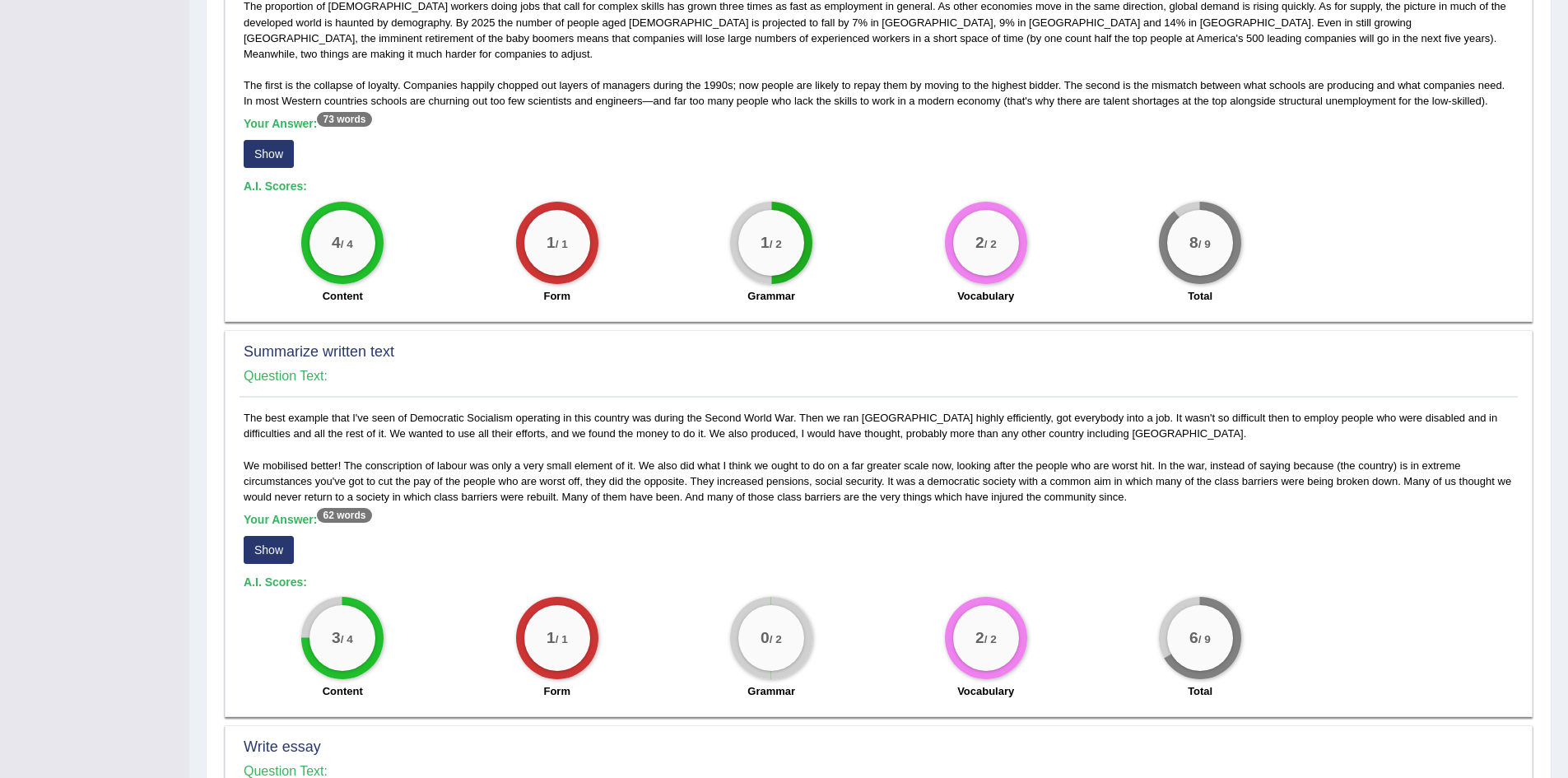
scroll to position [467, 0]
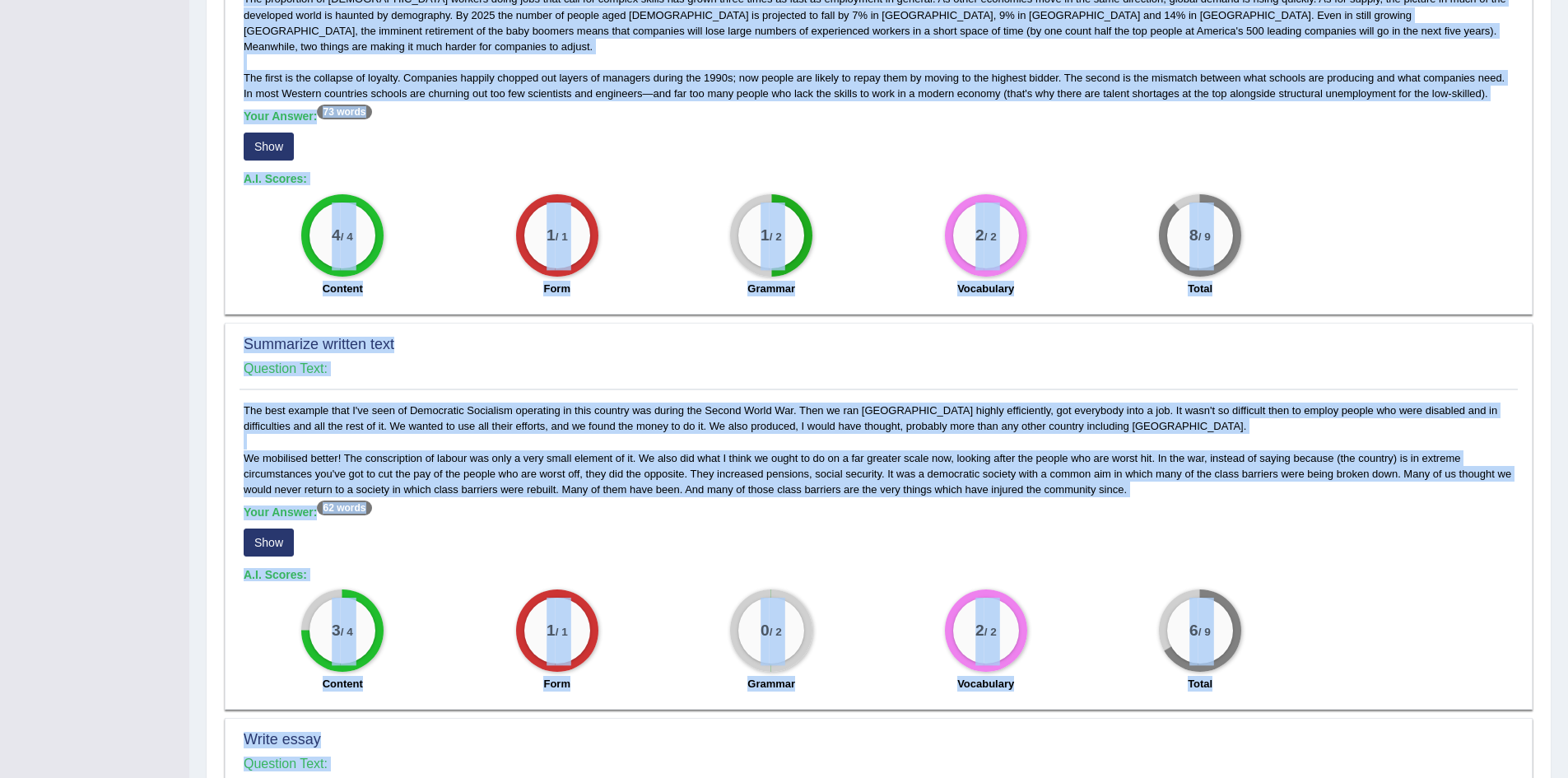
drag, startPoint x: 1540, startPoint y: 372, endPoint x: 1553, endPoint y: 368, distance: 13.6
click at [1553, 368] on div "Home History Answer Key Answer Key for EW9 Scores Introduction: Speaking Writin…" at bounding box center [879, 358] width 1379 height 1650
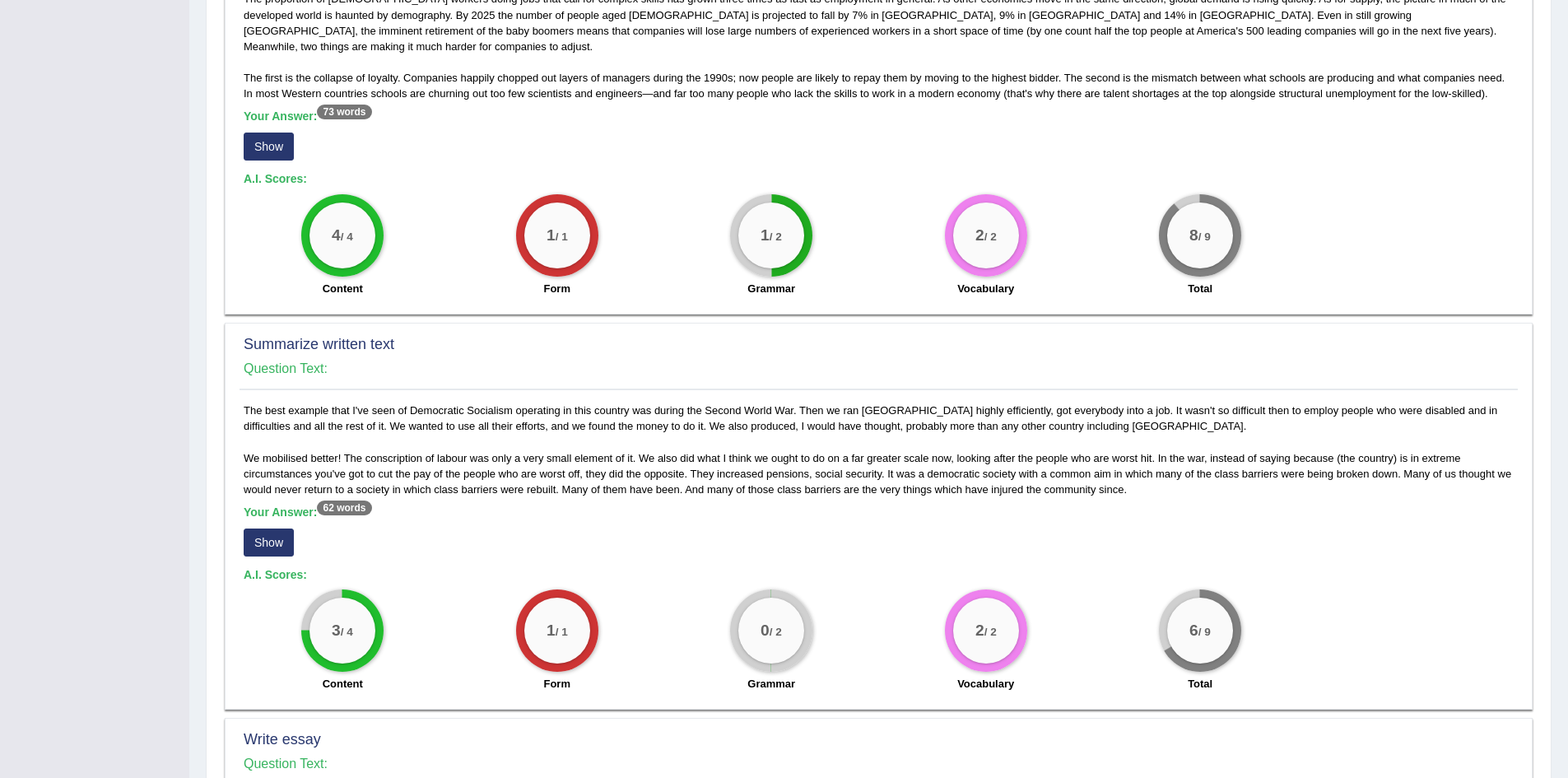
drag, startPoint x: 1553, startPoint y: 368, endPoint x: 1568, endPoint y: 346, distance: 26.6
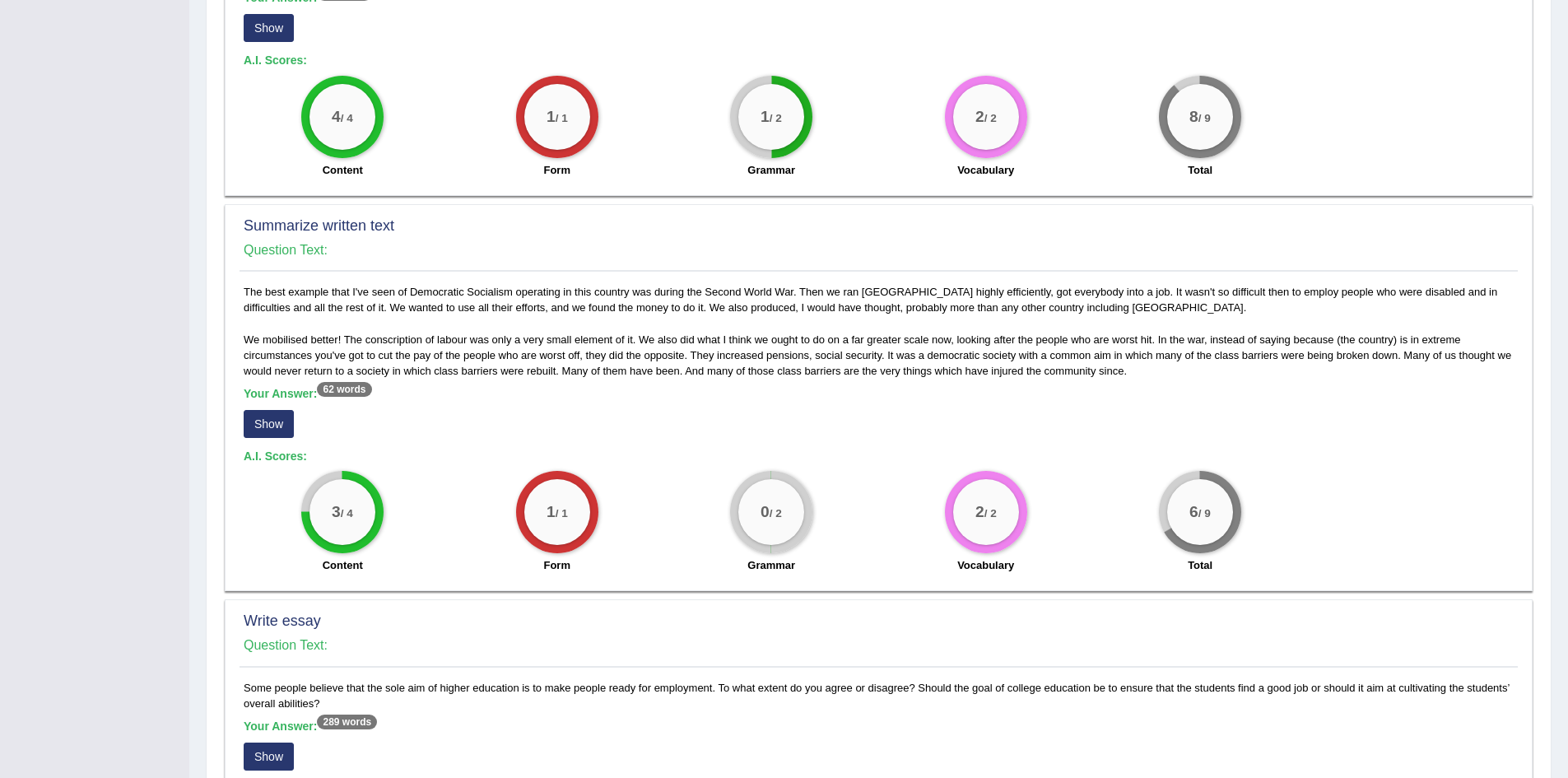
scroll to position [592, 0]
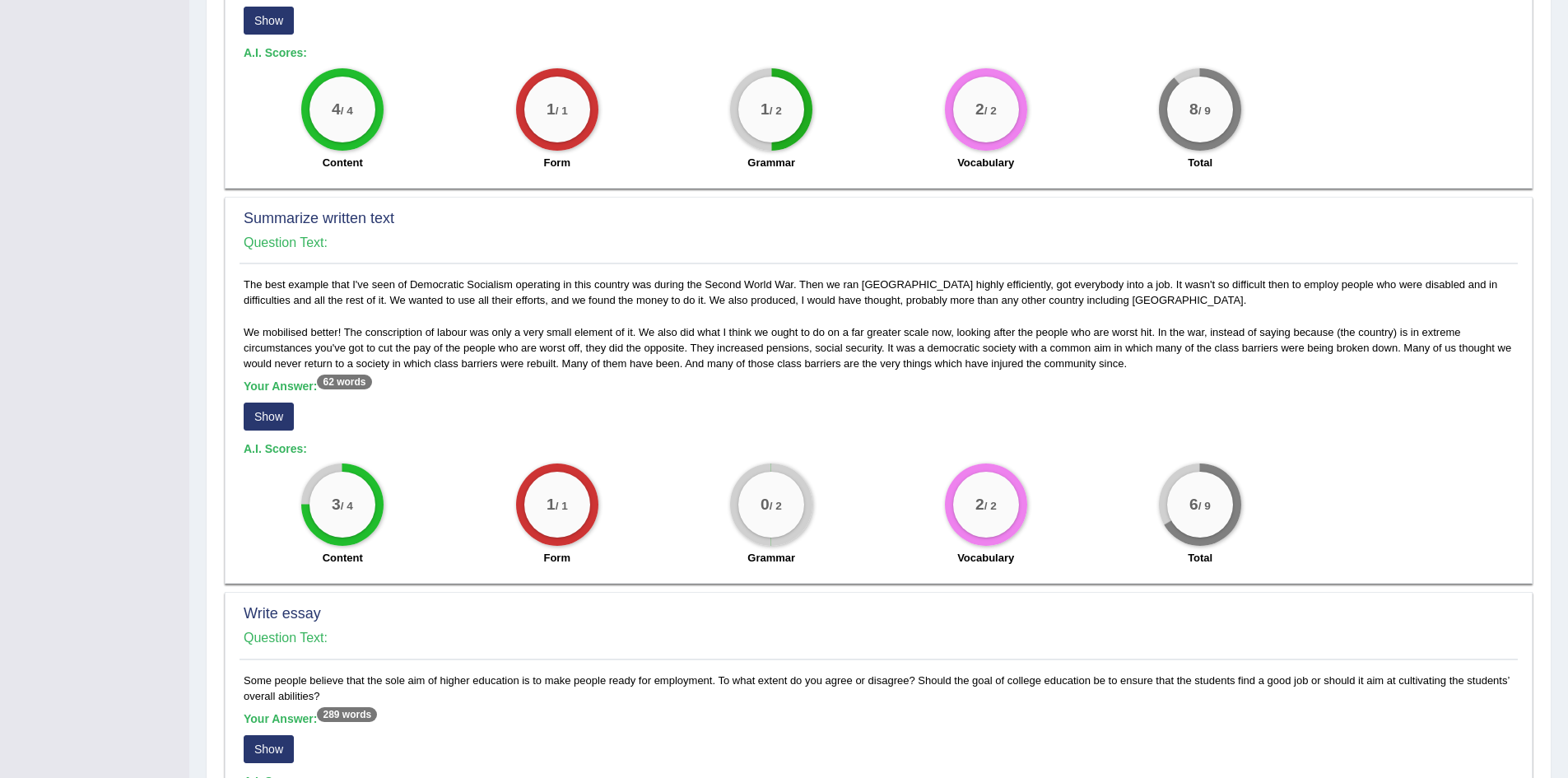
click at [290, 407] on button "Show" at bounding box center [269, 416] width 50 height 28
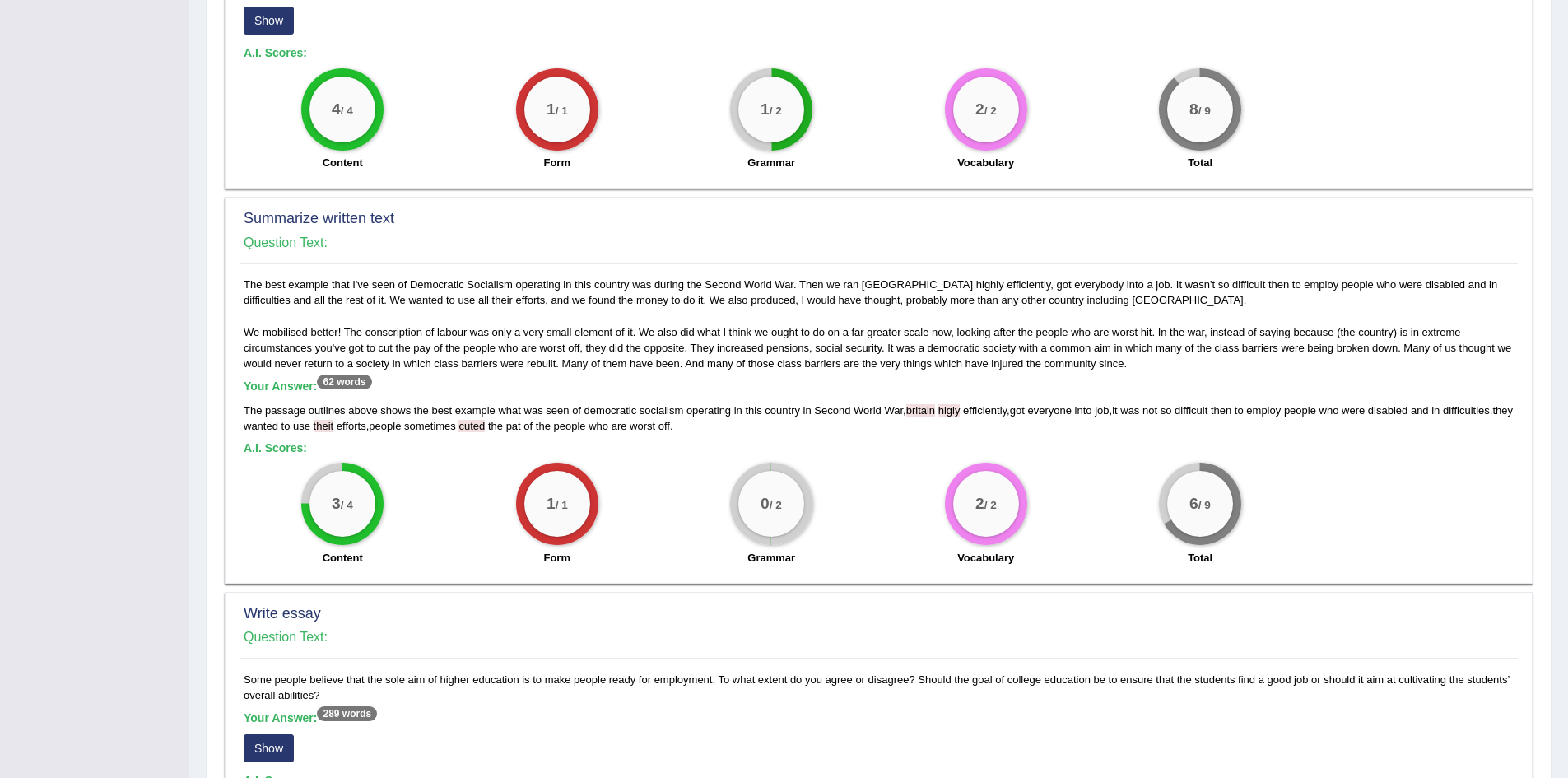
scroll to position [272, 0]
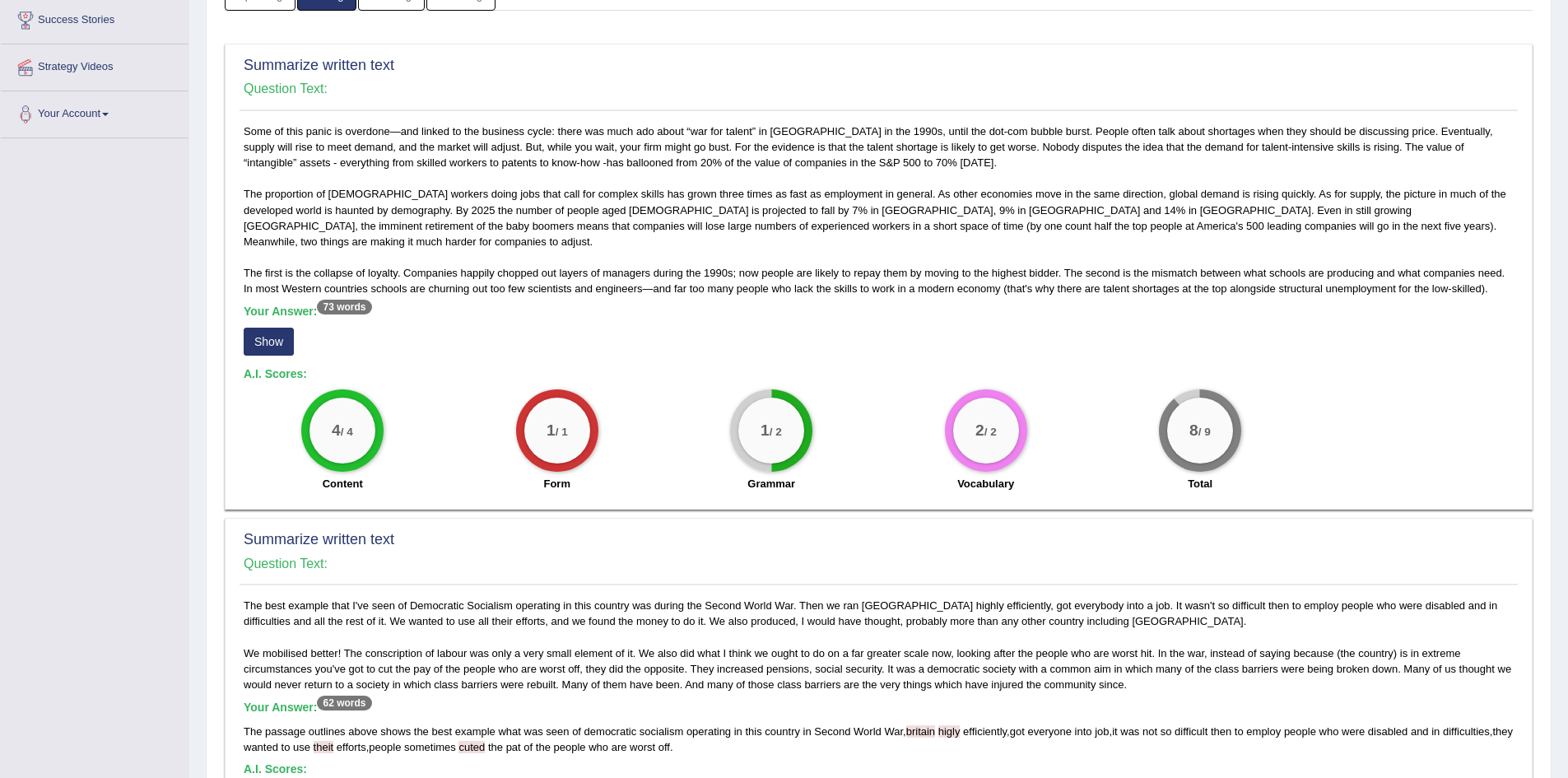
click at [287, 332] on button "Show" at bounding box center [269, 341] width 50 height 28
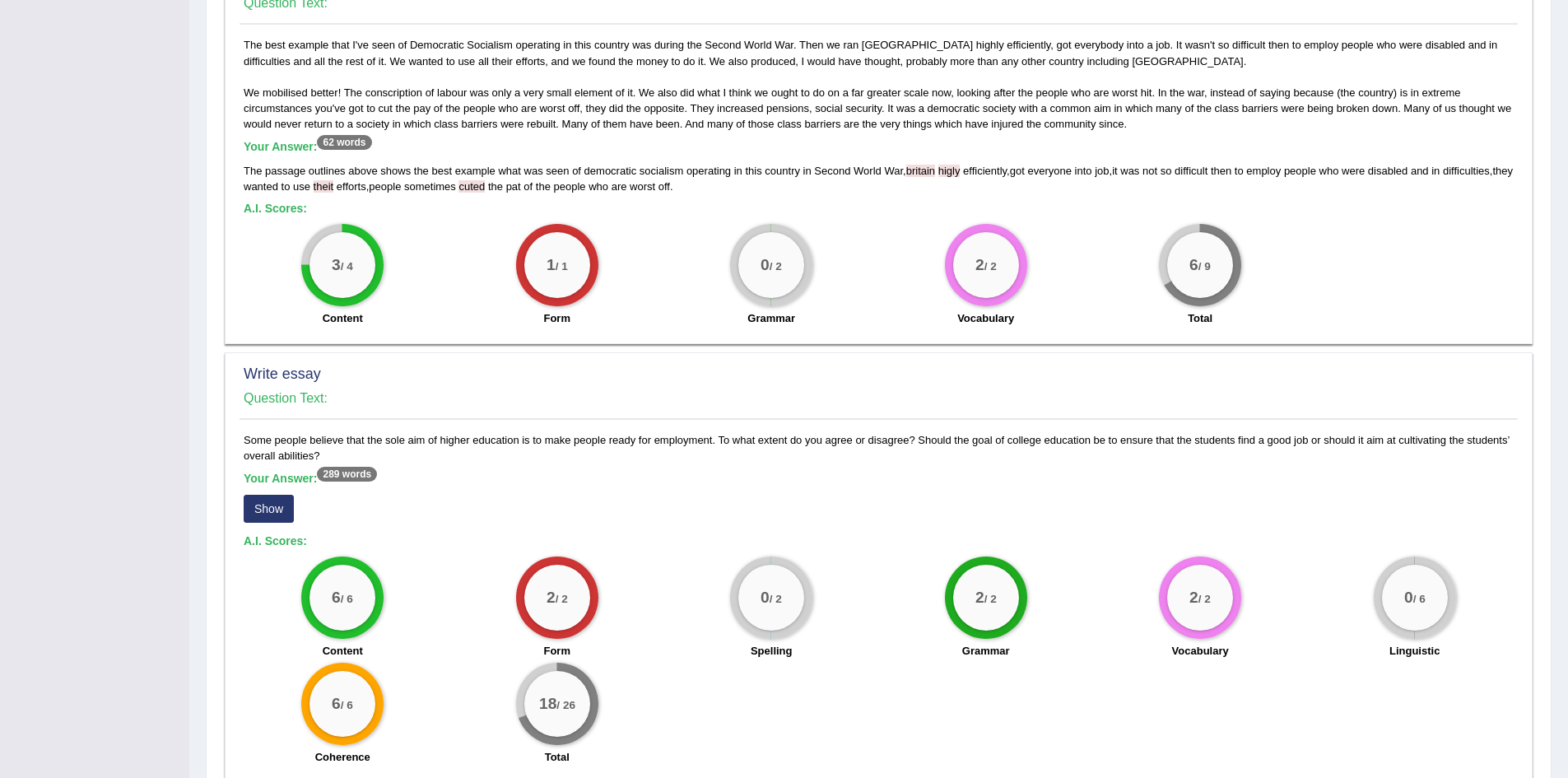
scroll to position [896, 0]
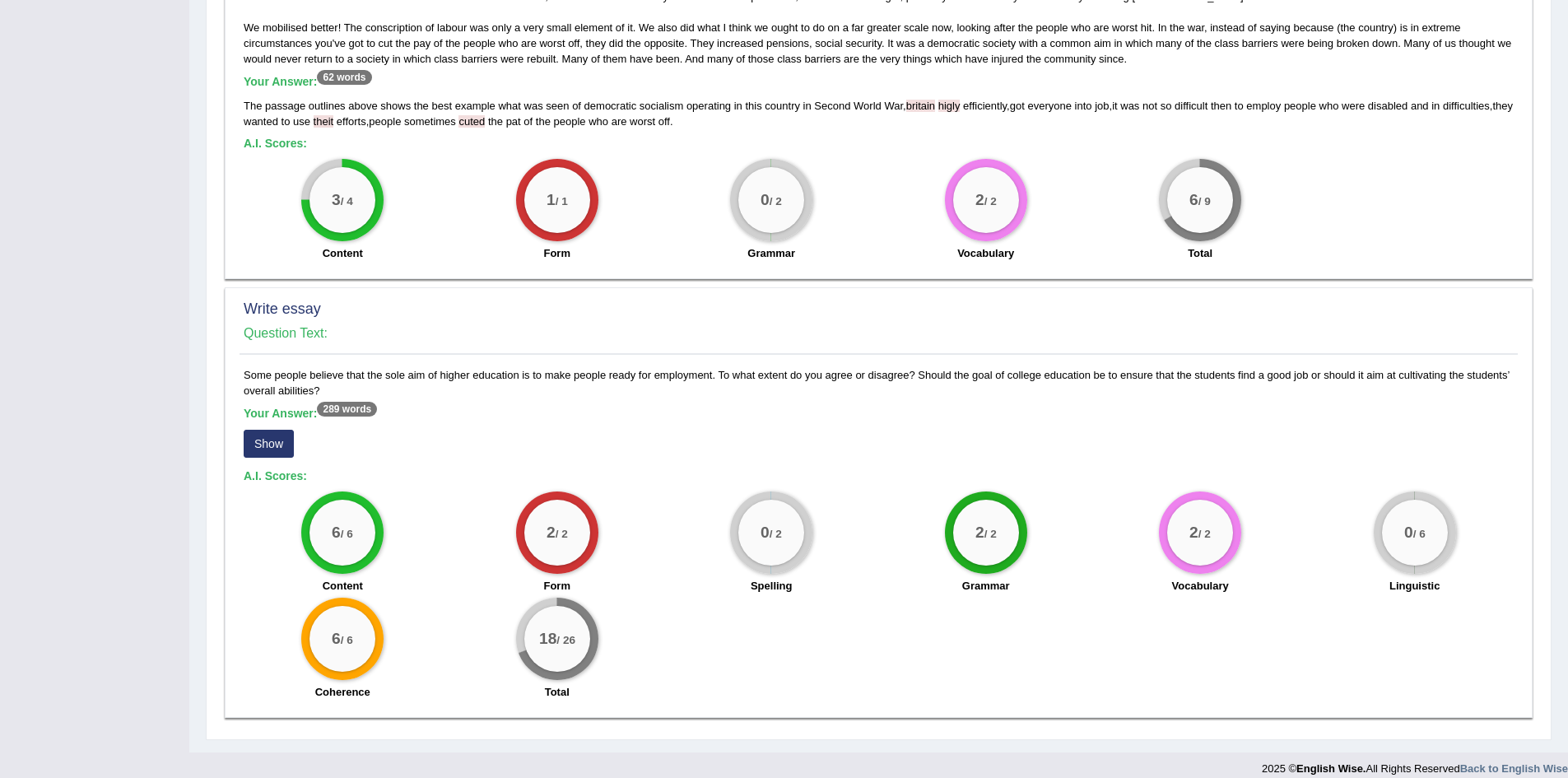
click at [274, 429] on button "Show" at bounding box center [269, 443] width 50 height 28
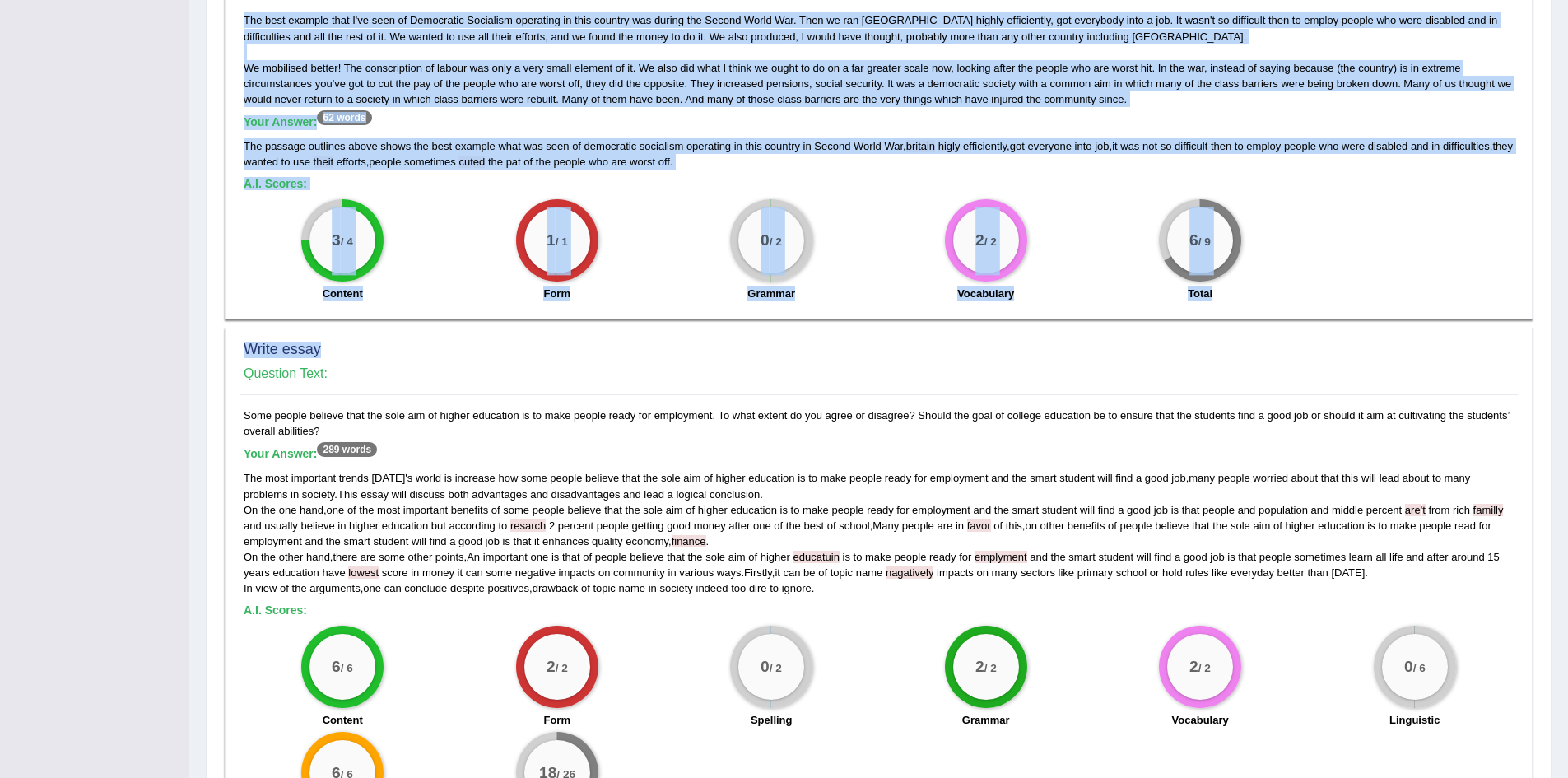
drag, startPoint x: 1548, startPoint y: 382, endPoint x: 1457, endPoint y: 331, distance: 104.3
click at [1457, 331] on div "Speaking Writing Reading Listening Title Question Audio Your Answer Transcript/…" at bounding box center [879, 127] width 1346 height 1494
click at [1457, 341] on h2 "Write essay" at bounding box center [879, 349] width 1270 height 16
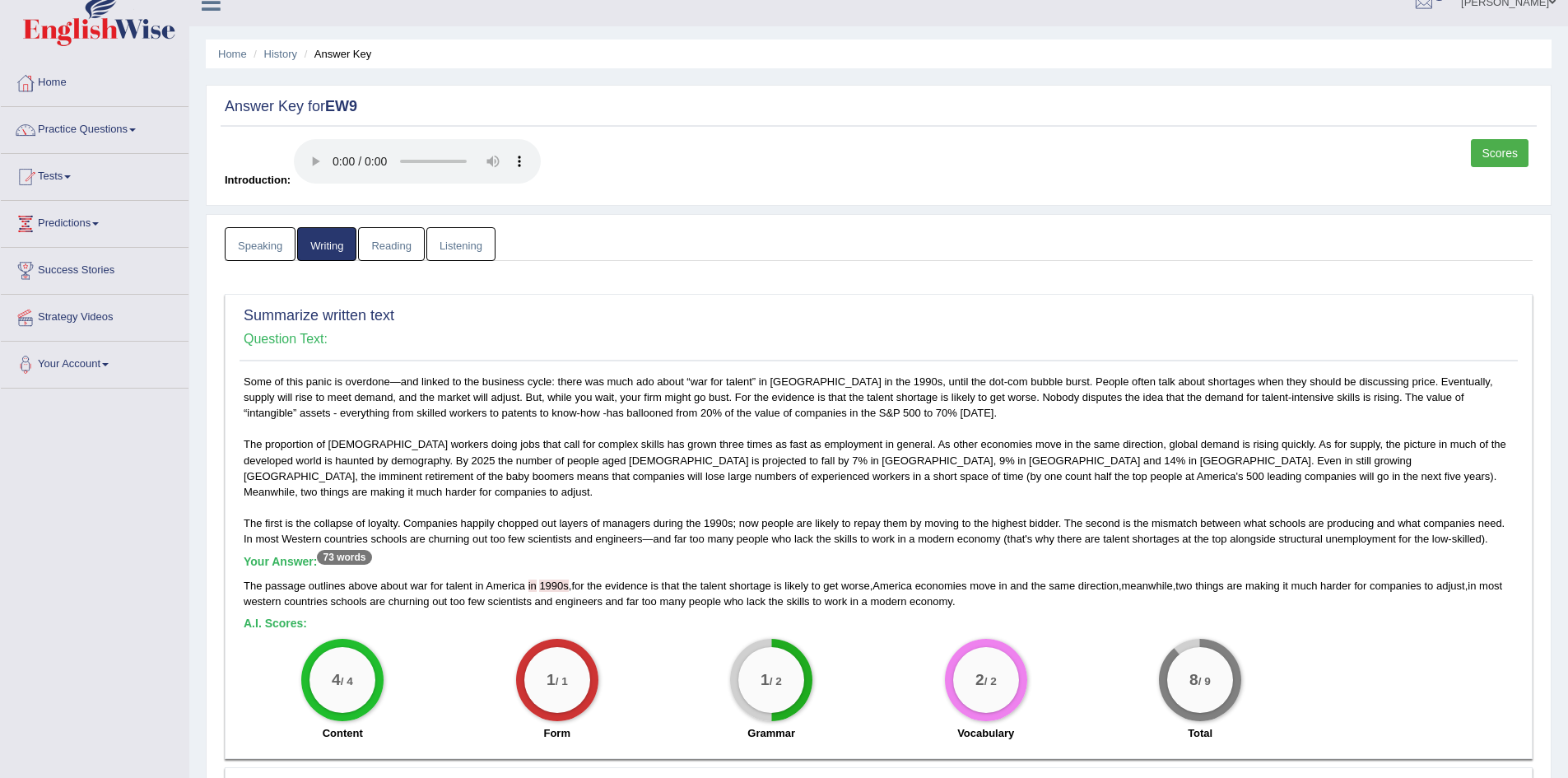
scroll to position [0, 0]
